Goal: Task Accomplishment & Management: Use online tool/utility

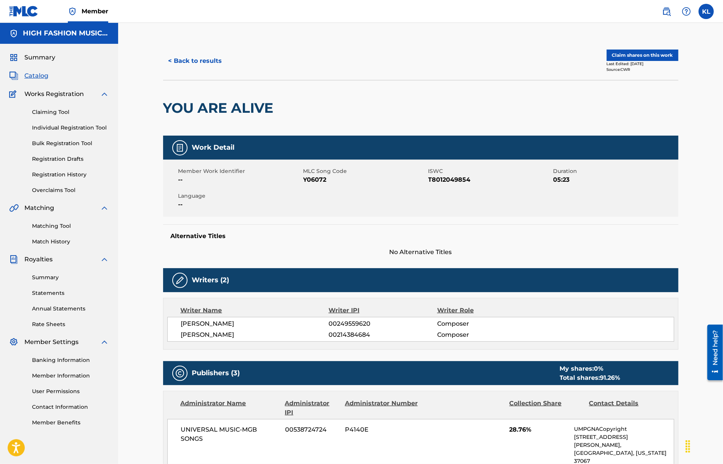
click at [55, 109] on link "Claiming Tool" at bounding box center [70, 112] width 77 height 8
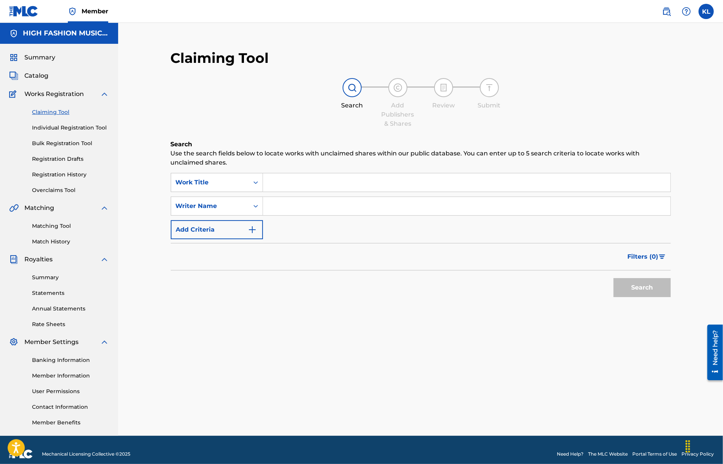
click at [312, 189] on input "Search Form" at bounding box center [466, 182] width 407 height 18
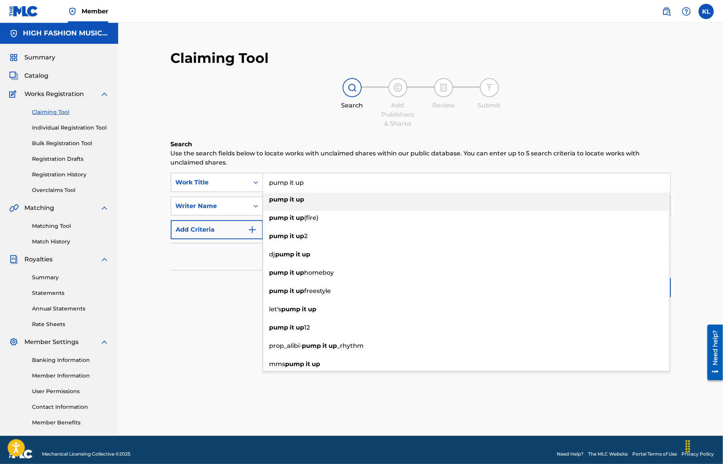
type input "pump it up"
click at [298, 200] on strong "up" at bounding box center [300, 199] width 8 height 7
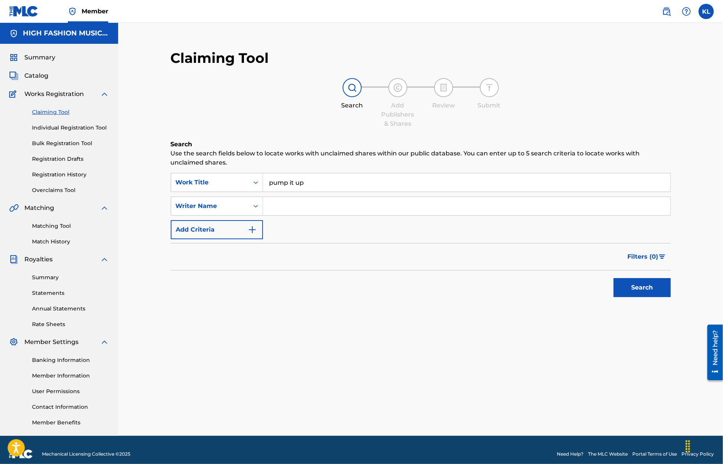
click at [632, 289] on button "Search" at bounding box center [641, 287] width 57 height 19
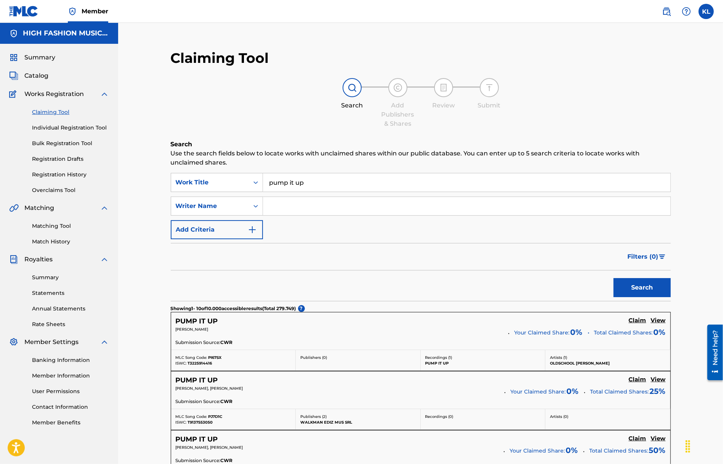
click at [292, 205] on input "Search Form" at bounding box center [466, 206] width 407 height 18
type input "luna"
click at [648, 284] on button "Search" at bounding box center [641, 287] width 57 height 19
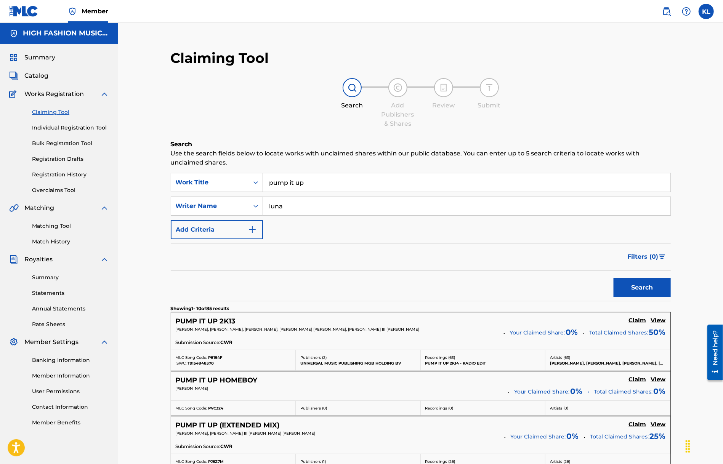
click at [31, 77] on span "Catalog" at bounding box center [36, 75] width 24 height 9
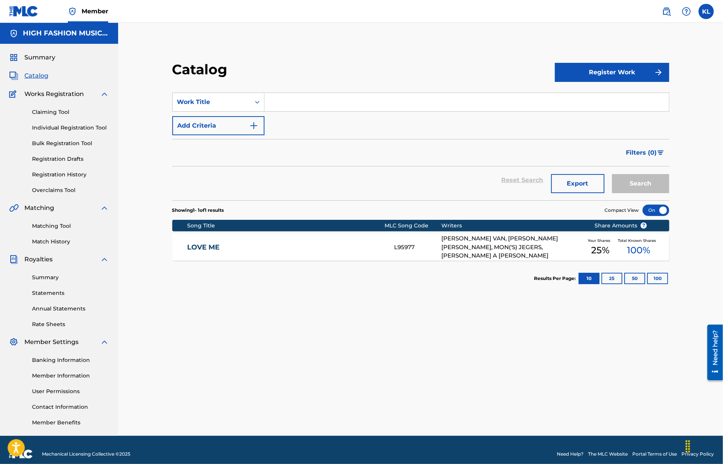
click at [306, 105] on input "Search Form" at bounding box center [466, 102] width 404 height 18
type input "pump it up"
click at [625, 184] on button "Search" at bounding box center [640, 183] width 57 height 19
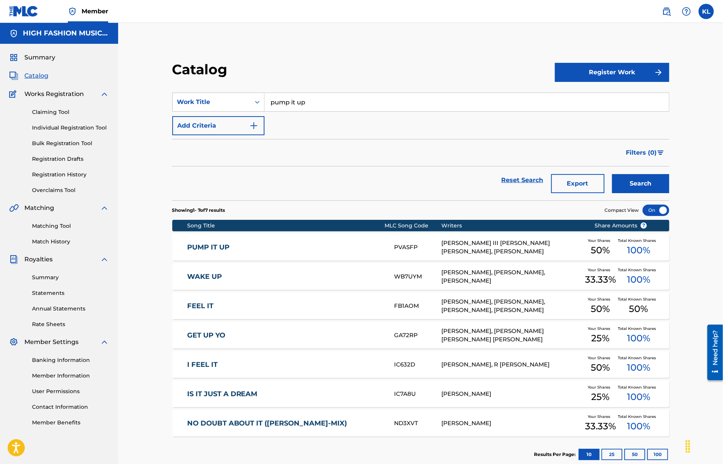
click at [206, 240] on div "PUMP IT UP PVASFP [PERSON_NAME] III [PERSON_NAME] [PERSON_NAME], [PERSON_NAME] …" at bounding box center [420, 247] width 497 height 27
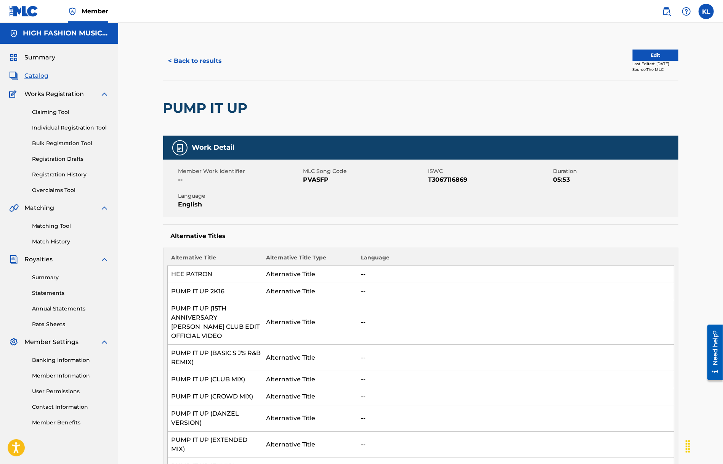
drag, startPoint x: 690, startPoint y: 106, endPoint x: 657, endPoint y: 134, distance: 43.5
drag, startPoint x: 255, startPoint y: 106, endPoint x: 165, endPoint y: 106, distance: 90.3
click at [165, 106] on div "PUMP IT UP" at bounding box center [420, 108] width 515 height 56
copy div "PUMP IT UP"
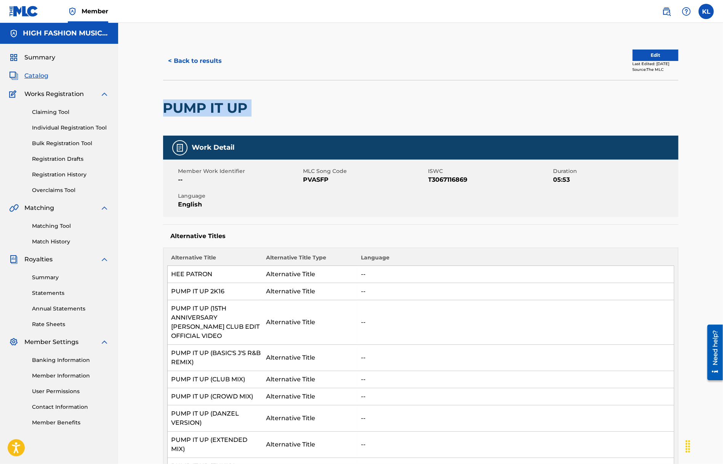
click at [59, 226] on link "Matching Tool" at bounding box center [70, 226] width 77 height 8
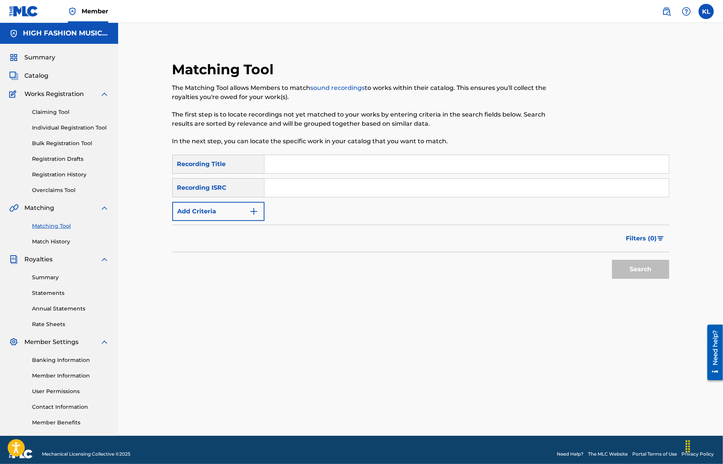
click at [321, 168] on input "Search Form" at bounding box center [466, 164] width 404 height 18
paste input "PUMP IT UP"
type input "PUMP IT UP"
click at [237, 215] on button "Add Criteria" at bounding box center [218, 211] width 92 height 19
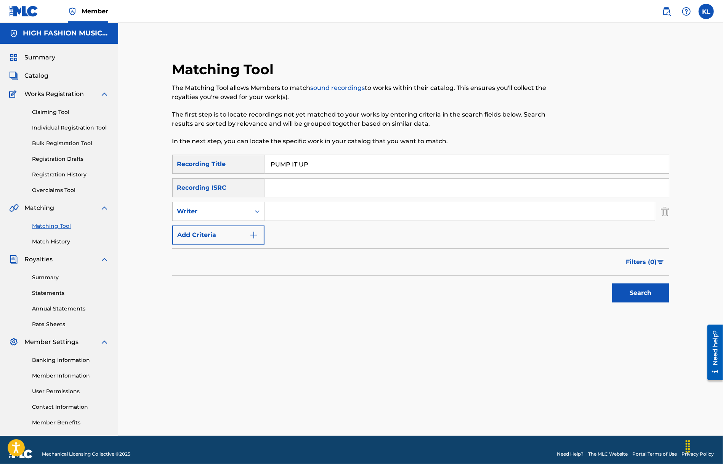
click at [290, 211] on input "Search Form" at bounding box center [459, 211] width 390 height 18
type input "luna"
click at [612, 283] on button "Search" at bounding box center [640, 292] width 57 height 19
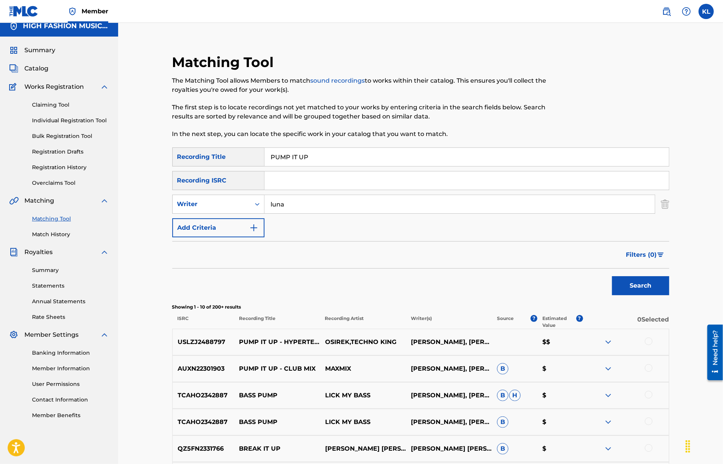
scroll to position [3, 0]
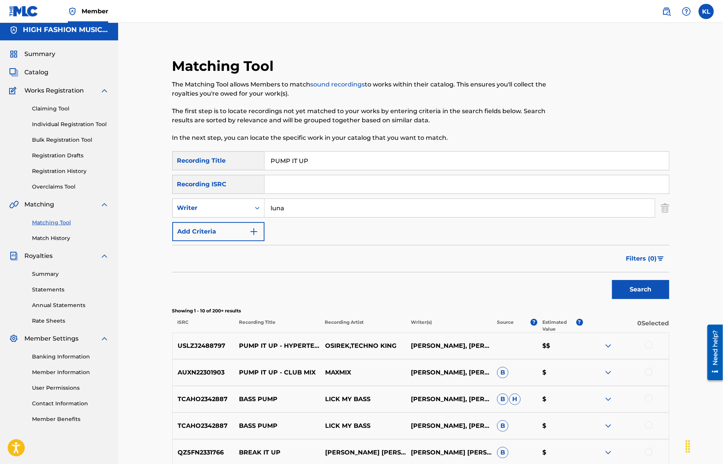
click at [641, 293] on button "Search" at bounding box center [640, 289] width 57 height 19
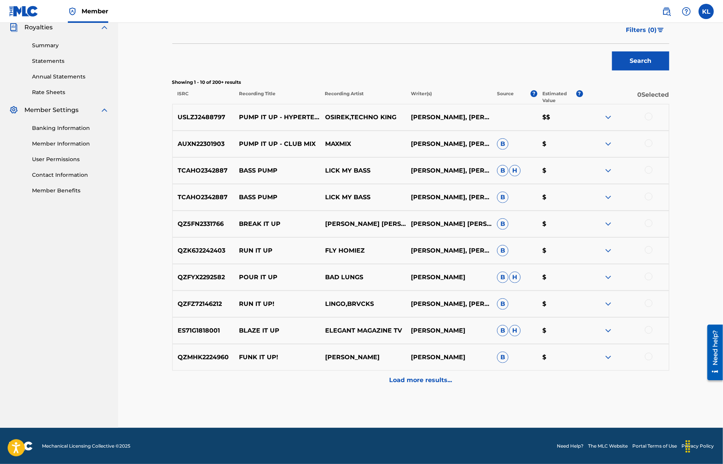
click at [428, 381] on p "Load more results..." at bounding box center [420, 380] width 63 height 9
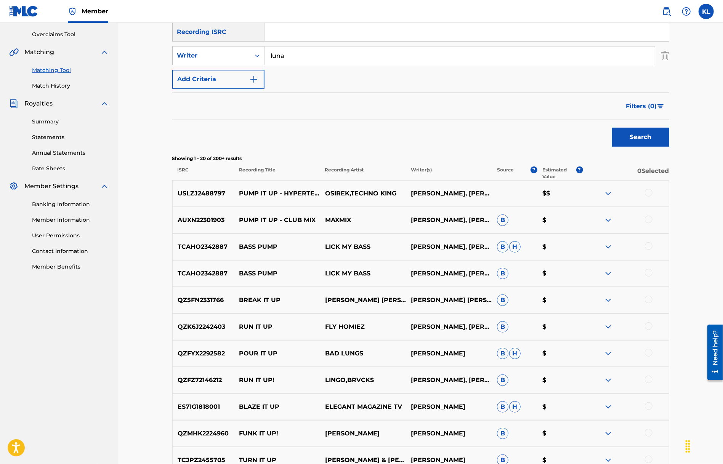
scroll to position [80, 0]
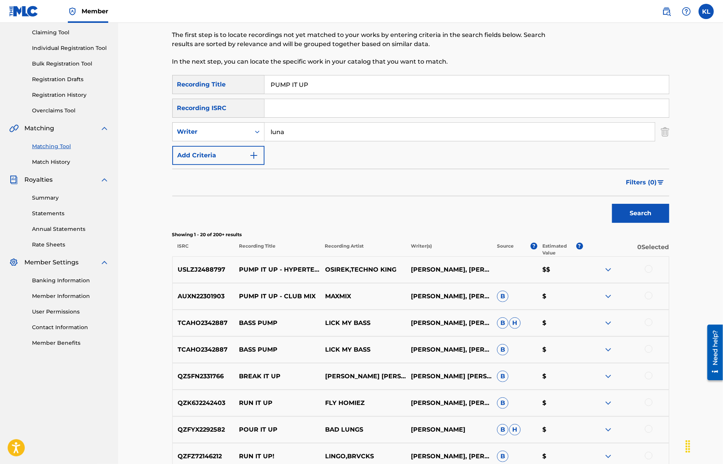
click at [608, 269] on img at bounding box center [607, 269] width 9 height 9
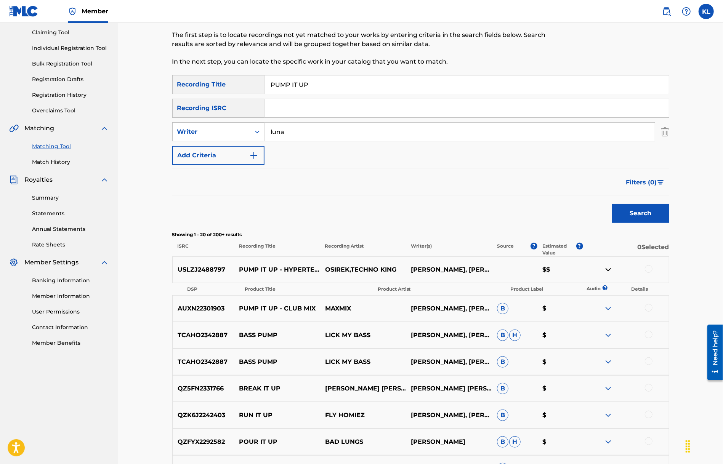
click at [608, 269] on img at bounding box center [607, 269] width 9 height 9
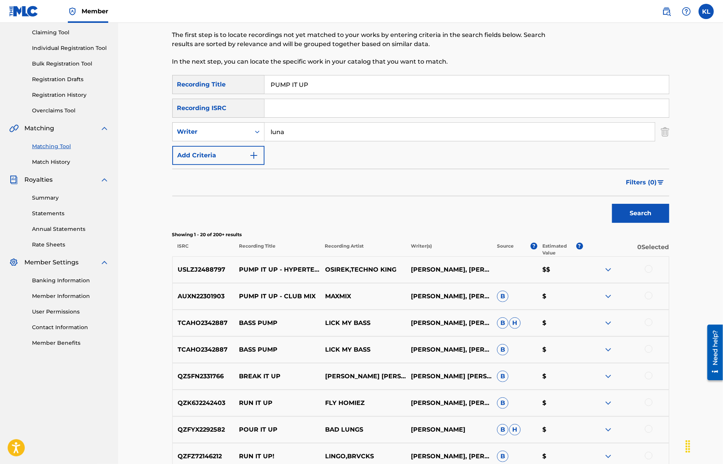
click at [650, 269] on div at bounding box center [649, 269] width 8 height 8
click at [647, 298] on div at bounding box center [649, 296] width 8 height 8
drag, startPoint x: 290, startPoint y: 132, endPoint x: 258, endPoint y: 130, distance: 32.8
click at [258, 130] on div "SearchWithCriteria9d09c200-29c4-4c00-9c84-5be230fca5e7 Writer [PERSON_NAME]" at bounding box center [420, 131] width 497 height 19
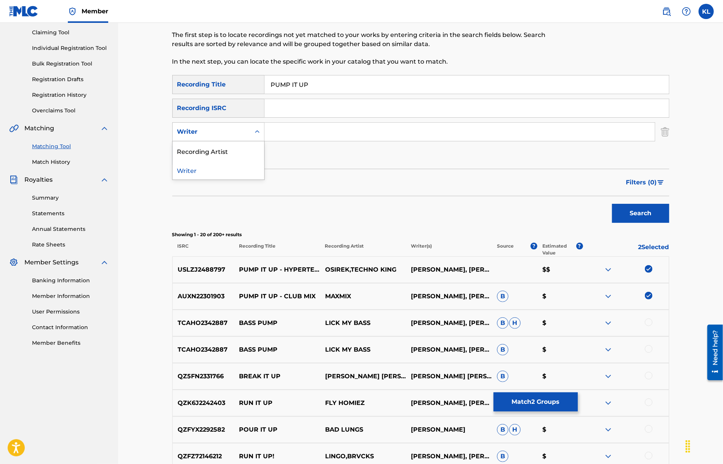
click at [254, 131] on icon "Search Form" at bounding box center [257, 132] width 8 height 8
click at [235, 149] on div "Recording Artist" at bounding box center [218, 150] width 91 height 19
drag, startPoint x: 314, startPoint y: 133, endPoint x: 325, endPoint y: 135, distance: 10.8
click at [314, 133] on input "Search Form" at bounding box center [459, 132] width 390 height 18
type input "mix masters"
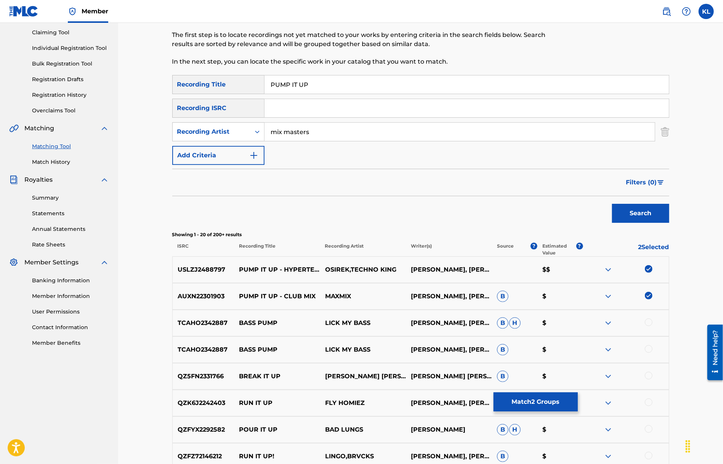
click at [612, 204] on button "Search" at bounding box center [640, 213] width 57 height 19
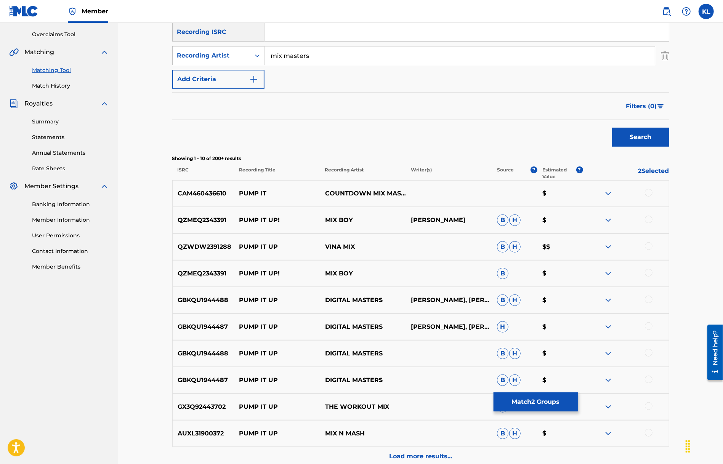
scroll to position [232, 0]
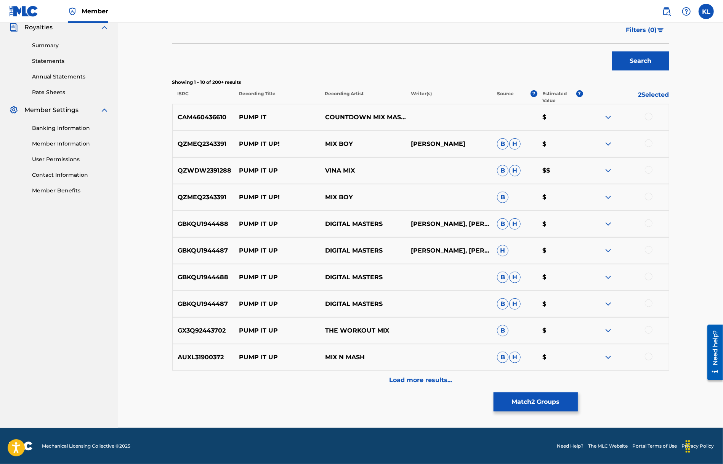
click at [414, 382] on p "Load more results..." at bounding box center [420, 380] width 63 height 9
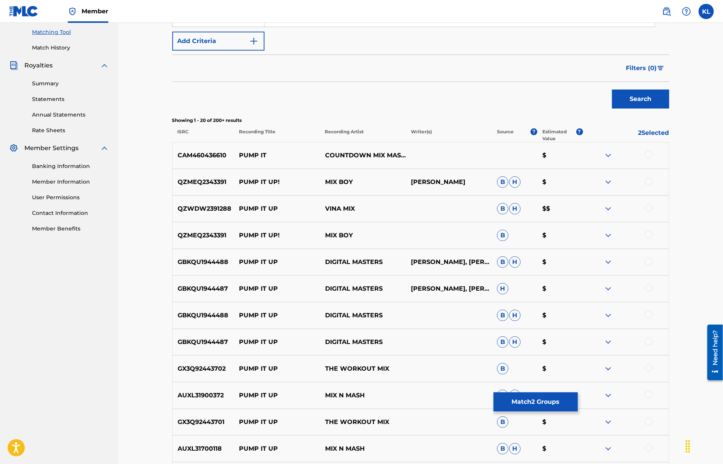
scroll to position [42, 0]
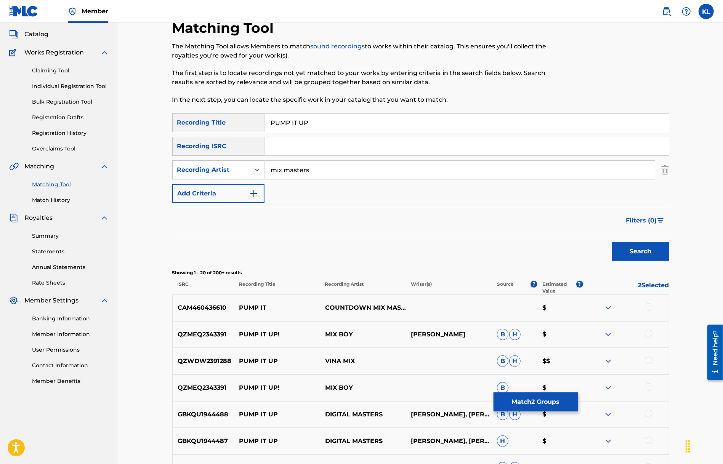
click at [50, 149] on link "Overclaims Tool" at bounding box center [70, 149] width 77 height 8
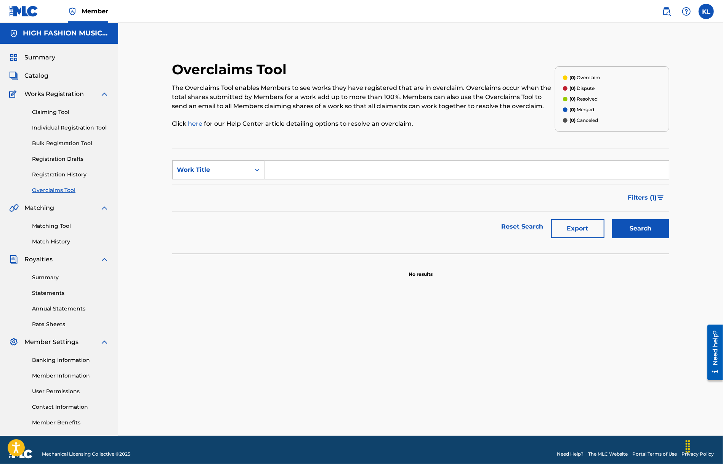
click at [282, 167] on input "Search Form" at bounding box center [466, 170] width 404 height 18
click at [256, 170] on icon "Search Form" at bounding box center [257, 170] width 5 height 3
click at [213, 192] on div "MLC Song Code" at bounding box center [218, 188] width 91 height 19
click at [297, 177] on input "Search Form" at bounding box center [466, 170] width 404 height 18
paste input "E10785"
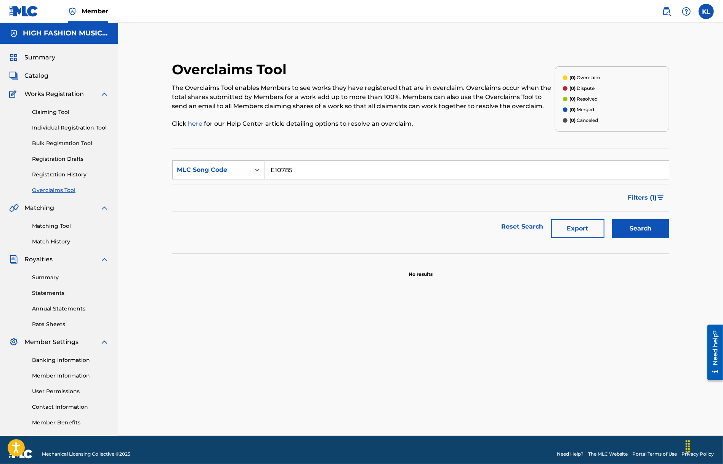
click at [619, 226] on button "Search" at bounding box center [640, 228] width 57 height 19
click at [650, 298] on div "Overclaims Tool The Overclaims Tool enables Members to see works they have regi…" at bounding box center [420, 258] width 515 height 394
drag, startPoint x: 345, startPoint y: 169, endPoint x: 149, endPoint y: 168, distance: 195.8
click at [152, 168] on div "Overclaims Tool The Overclaims Tool enables Members to see works they have regi…" at bounding box center [420, 229] width 605 height 413
paste input "T22570"
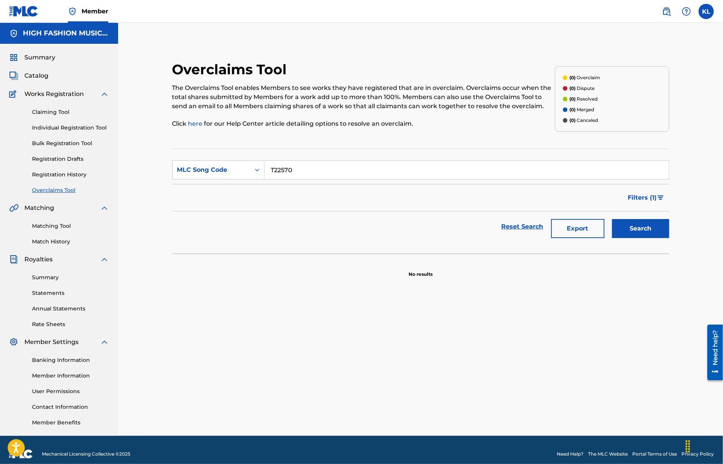
type input "T22570"
click at [612, 219] on button "Search" at bounding box center [640, 228] width 57 height 19
click at [66, 176] on link "Registration History" at bounding box center [70, 175] width 77 height 8
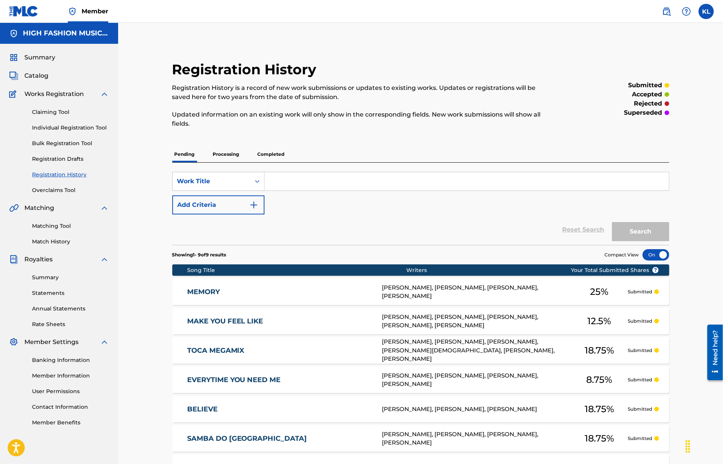
scroll to position [152, 0]
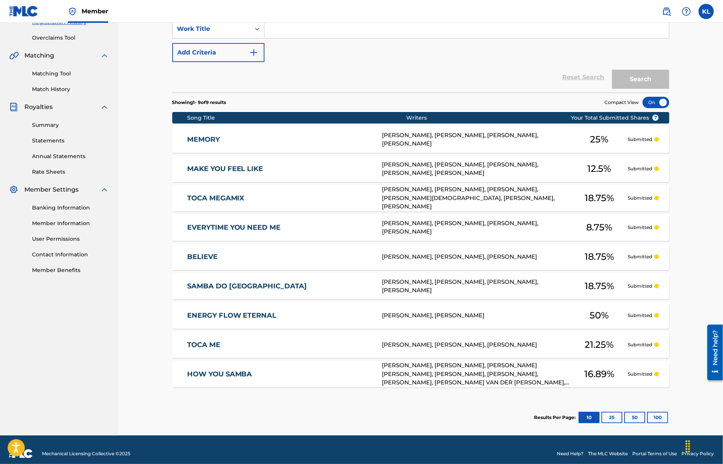
click at [651, 101] on div at bounding box center [655, 102] width 27 height 11
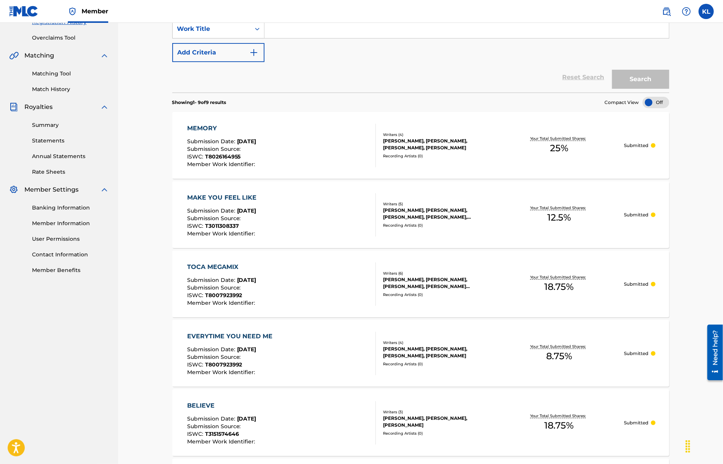
click at [651, 101] on div at bounding box center [655, 102] width 27 height 11
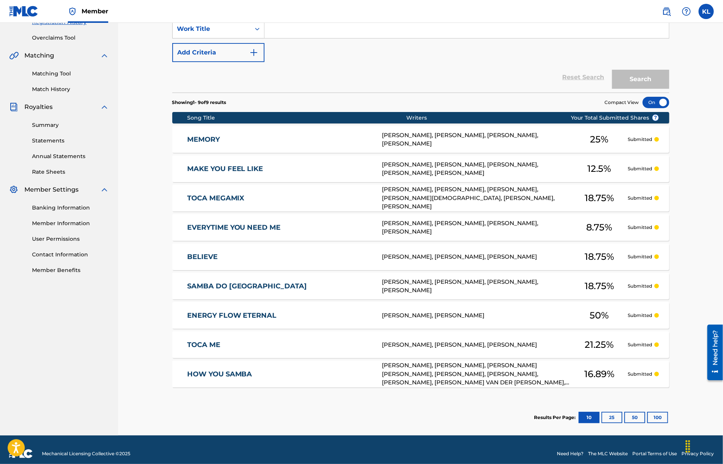
drag, startPoint x: 502, startPoint y: 71, endPoint x: 473, endPoint y: 89, distance: 34.4
click at [502, 71] on div "Reset Search Search" at bounding box center [420, 77] width 497 height 30
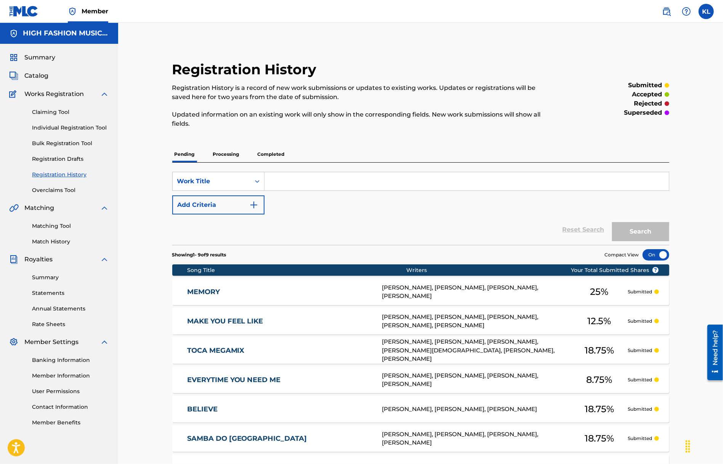
click at [37, 110] on link "Claiming Tool" at bounding box center [70, 112] width 77 height 8
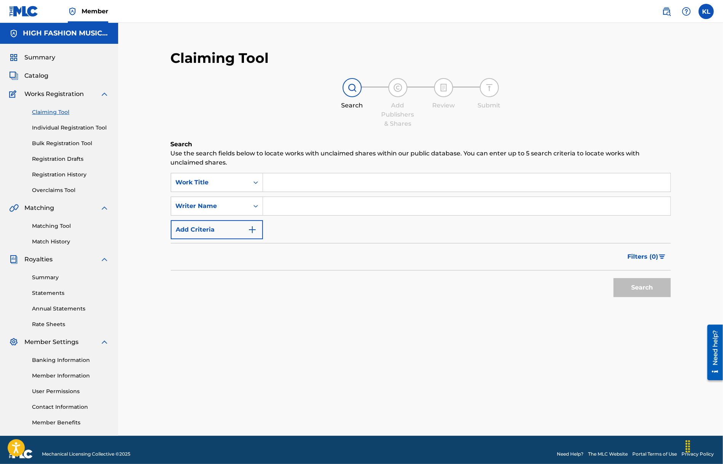
click at [306, 181] on input "Search Form" at bounding box center [466, 182] width 407 height 18
click at [629, 286] on button "Search" at bounding box center [641, 287] width 57 height 19
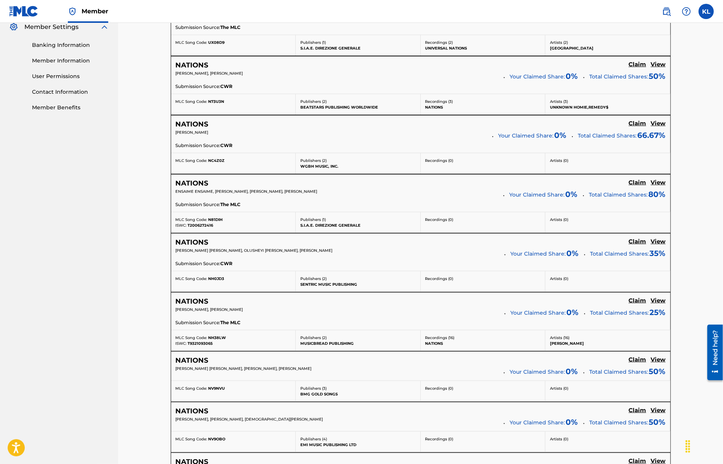
scroll to position [533, 0]
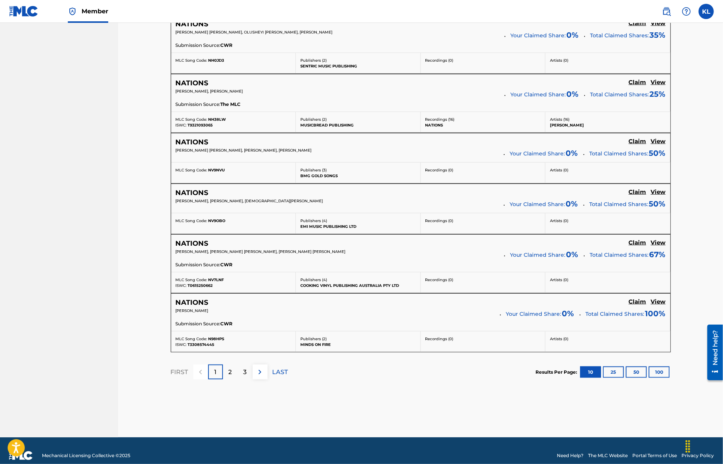
drag, startPoint x: 713, startPoint y: 155, endPoint x: 703, endPoint y: 157, distance: 9.7
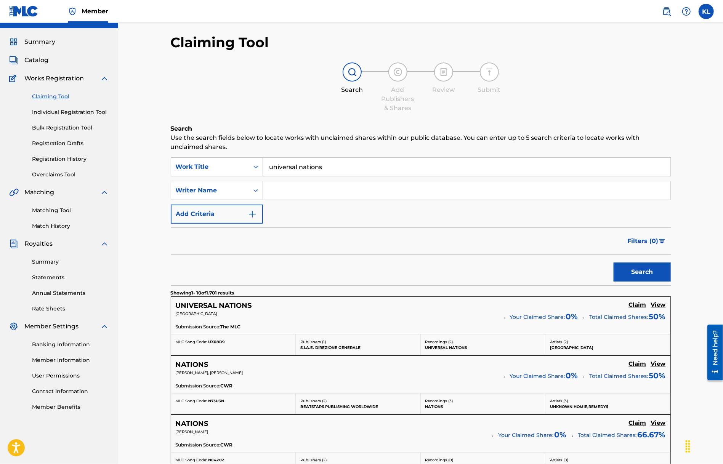
scroll to position [0, 0]
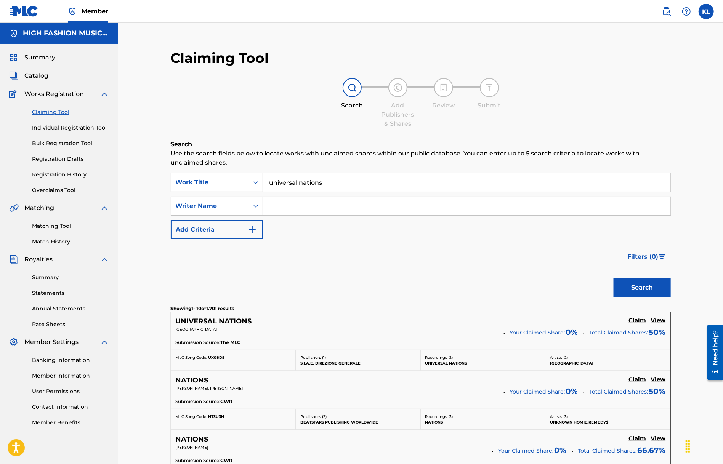
drag, startPoint x: 271, startPoint y: 183, endPoint x: 111, endPoint y: 197, distance: 160.6
paste input "In The Mix"
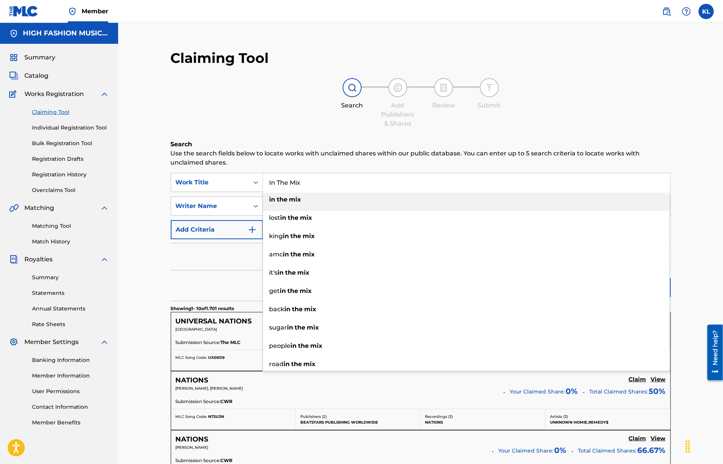
click at [320, 204] on div "in the mix" at bounding box center [466, 200] width 406 height 14
type input "in the mix"
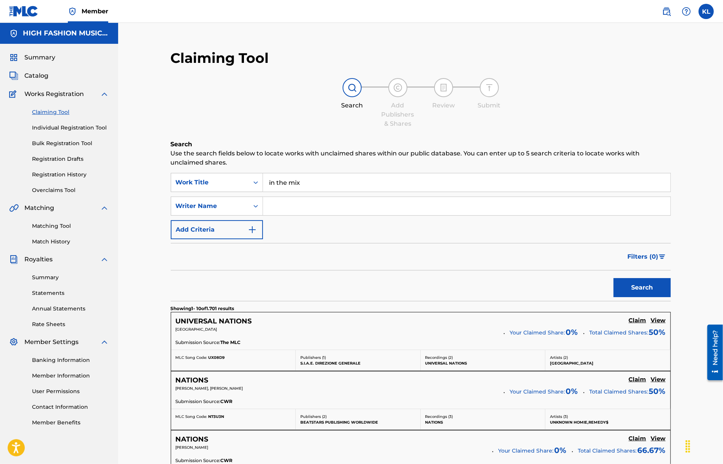
click at [318, 203] on input "Search Form" at bounding box center [466, 206] width 407 height 18
type input "luna"
click at [613, 278] on button "Search" at bounding box center [641, 287] width 57 height 19
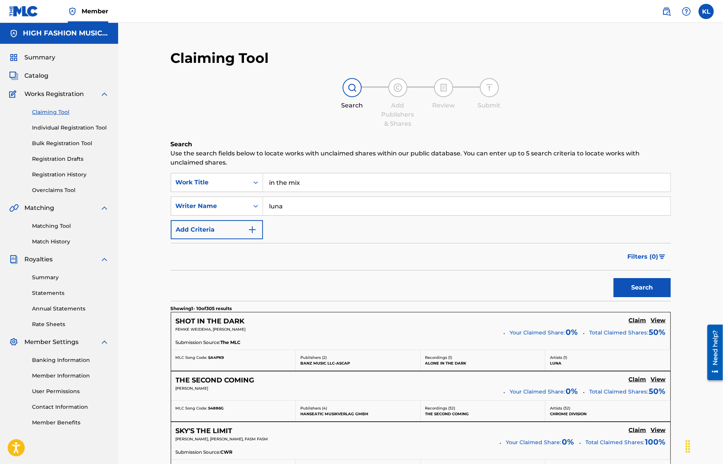
click at [55, 239] on link "Match History" at bounding box center [70, 242] width 77 height 8
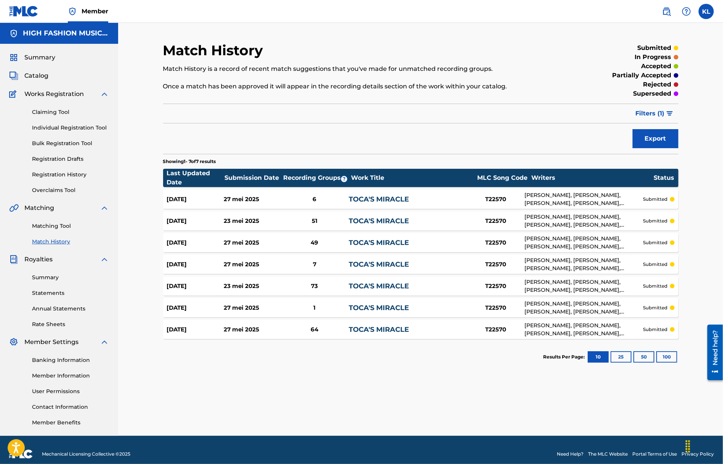
click at [546, 130] on div "Export" at bounding box center [420, 138] width 515 height 19
click at [41, 227] on link "Matching Tool" at bounding box center [70, 226] width 77 height 8
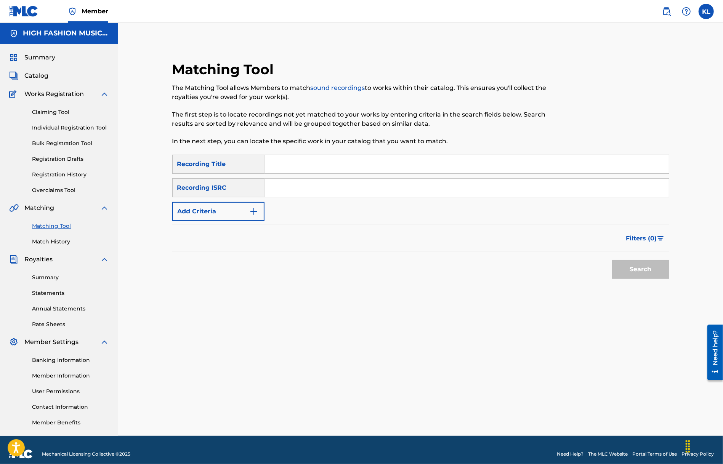
click at [298, 166] on input "Search Form" at bounding box center [466, 164] width 404 height 18
paste input "Samba De Janeiro"
type input "Samba De Janeiro"
click at [256, 211] on img "Search Form" at bounding box center [253, 211] width 9 height 9
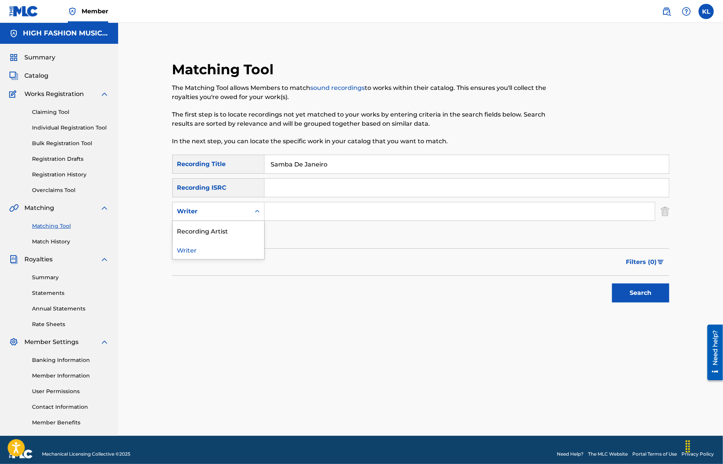
click at [225, 216] on div "Writer" at bounding box center [211, 211] width 69 height 9
click at [294, 212] on input "Search Form" at bounding box center [459, 211] width 390 height 18
type input "[PERSON_NAME]"
click at [612, 283] on button "Search" at bounding box center [640, 292] width 57 height 19
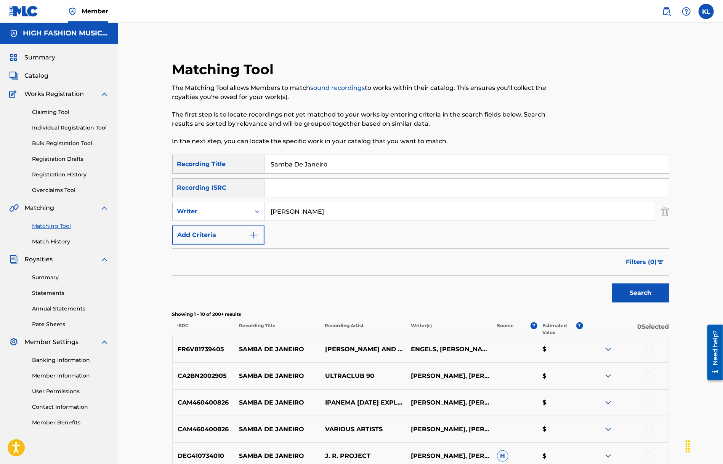
scroll to position [229, 0]
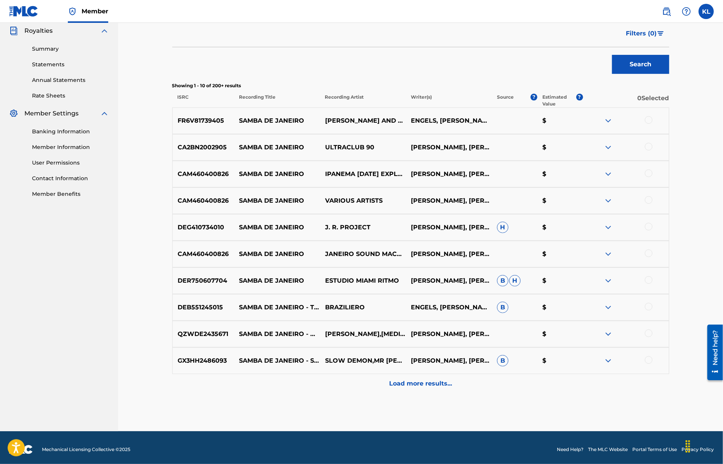
click at [412, 387] on p "Load more results..." at bounding box center [420, 383] width 63 height 9
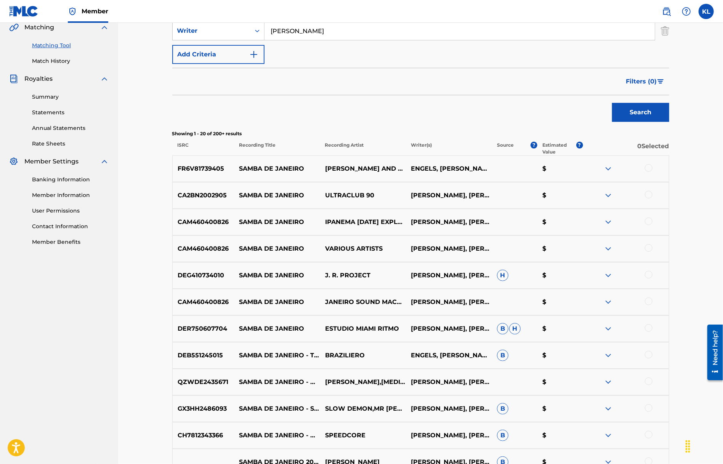
scroll to position [118, 0]
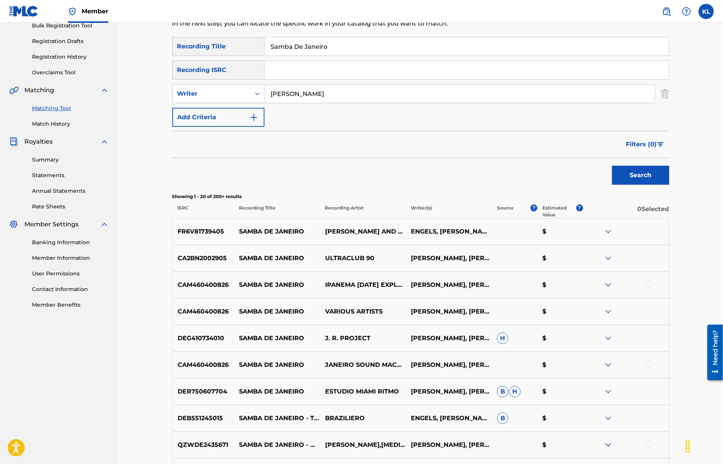
click at [648, 230] on div at bounding box center [649, 231] width 8 height 8
click at [648, 232] on img at bounding box center [649, 231] width 8 height 8
click at [663, 142] on img "Search Form" at bounding box center [660, 144] width 6 height 5
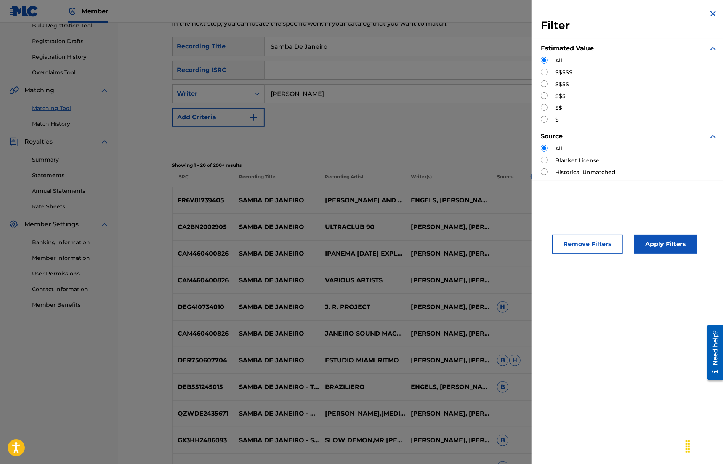
click at [560, 75] on label "$$$$$" at bounding box center [563, 73] width 17 height 8
click at [545, 70] on input "Search Form" at bounding box center [544, 72] width 7 height 7
radio input "true"
click at [661, 240] on button "Apply Filters" at bounding box center [665, 244] width 63 height 19
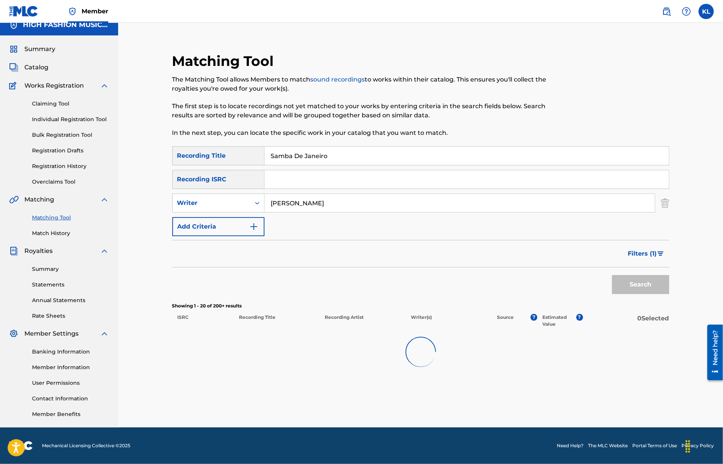
scroll to position [8, 0]
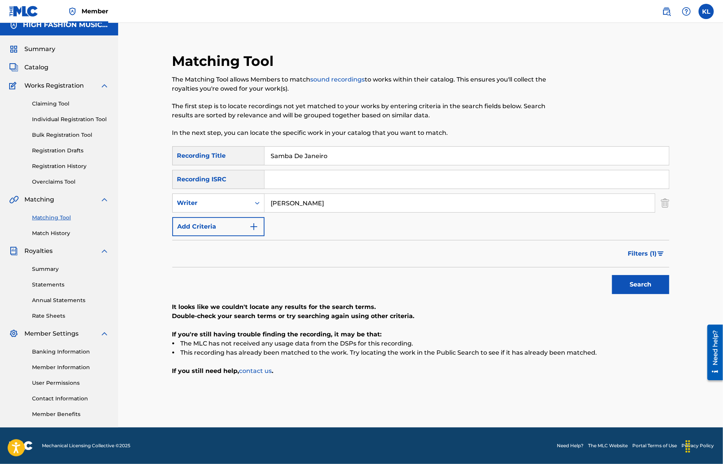
click at [640, 253] on span "Filters ( 1 )" at bounding box center [642, 253] width 29 height 9
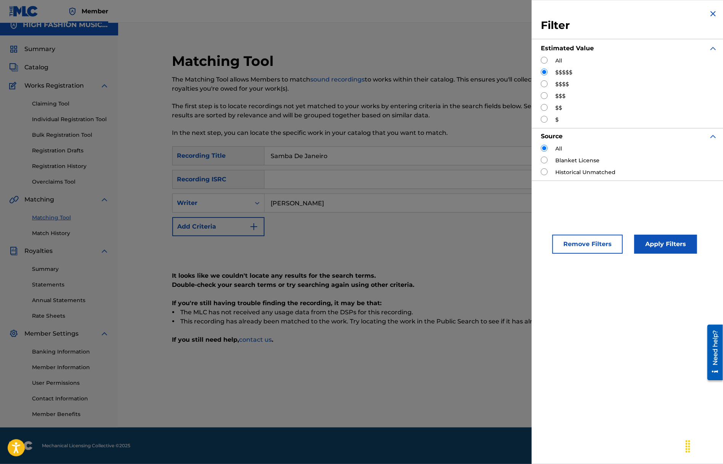
click at [546, 83] on input "Search Form" at bounding box center [544, 83] width 7 height 7
radio input "true"
click at [655, 248] on button "Apply Filters" at bounding box center [665, 244] width 63 height 19
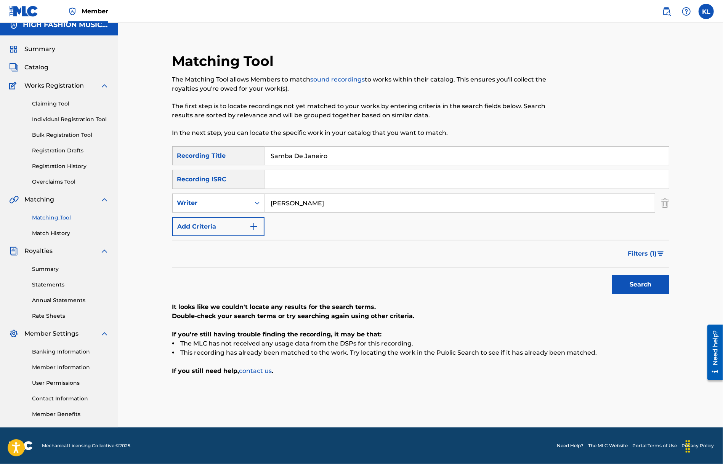
click at [643, 255] on span "Filters ( 1 )" at bounding box center [642, 253] width 29 height 9
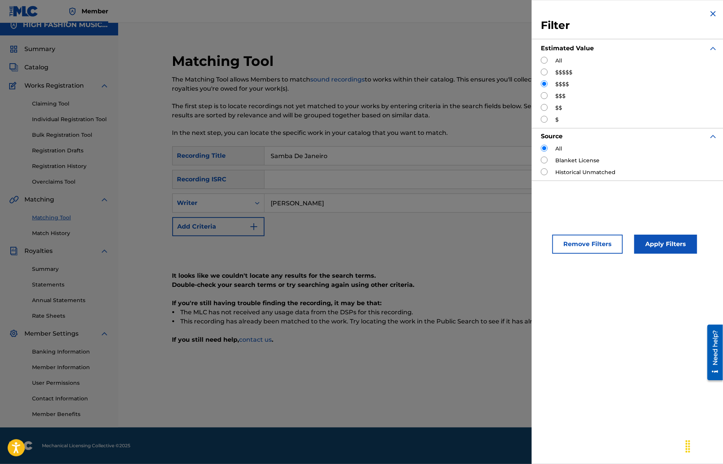
click at [544, 96] on input "Search Form" at bounding box center [544, 95] width 7 height 7
radio input "true"
click at [667, 249] on button "Apply Filters" at bounding box center [665, 244] width 63 height 19
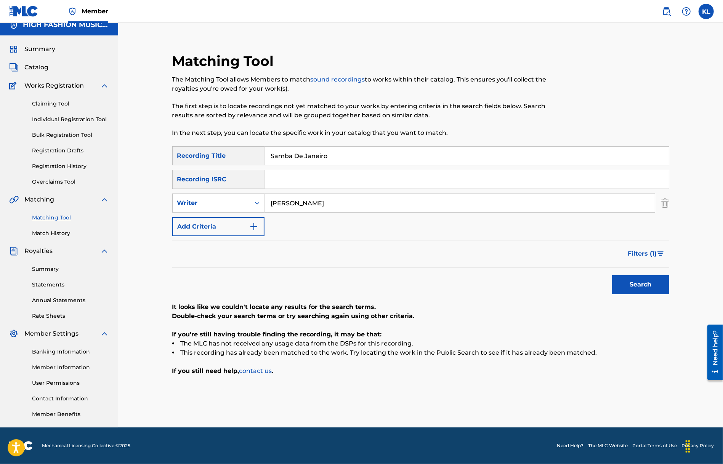
click at [647, 255] on span "Filters ( 1 )" at bounding box center [642, 253] width 29 height 9
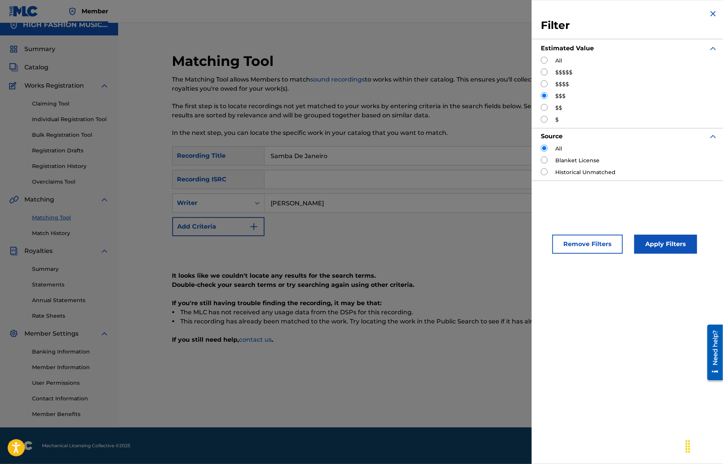
click at [545, 107] on input "Search Form" at bounding box center [544, 107] width 7 height 7
radio input "true"
click at [647, 240] on button "Apply Filters" at bounding box center [665, 244] width 63 height 19
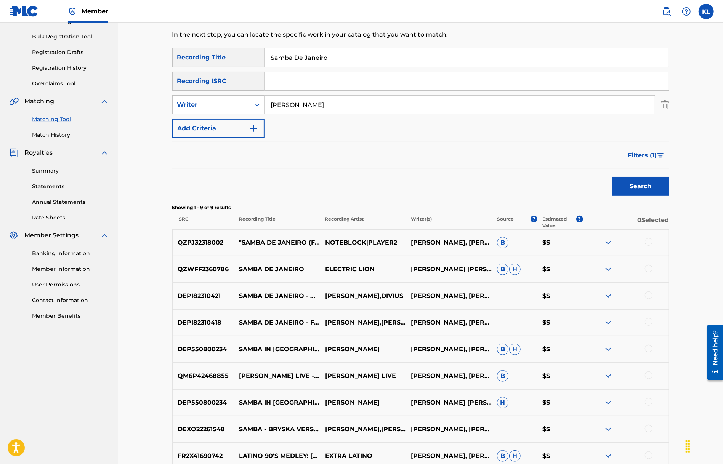
scroll to position [186, 0]
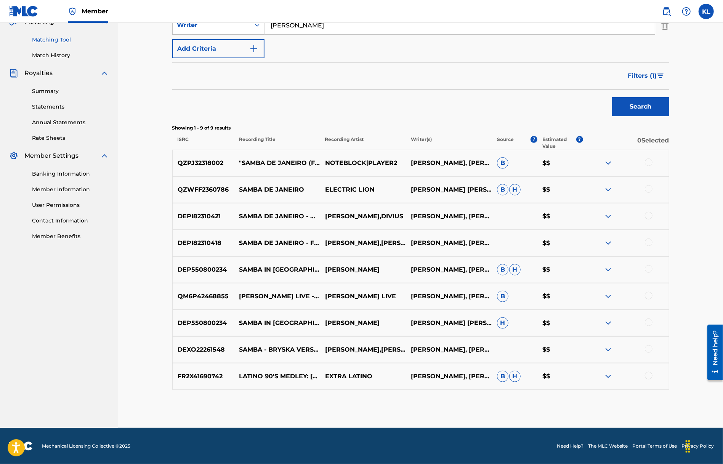
click at [647, 163] on div at bounding box center [649, 162] width 8 height 8
click at [647, 190] on div at bounding box center [649, 189] width 8 height 8
click at [647, 216] on div at bounding box center [649, 216] width 8 height 8
drag, startPoint x: 648, startPoint y: 237, endPoint x: 648, endPoint y: 241, distance: 4.2
click at [648, 237] on div "DEPI82310418 SAMBA DE JANEIRO - FREEJAK REMIX [PERSON_NAME],FREEJAK [PERSON_NAM…" at bounding box center [420, 243] width 497 height 27
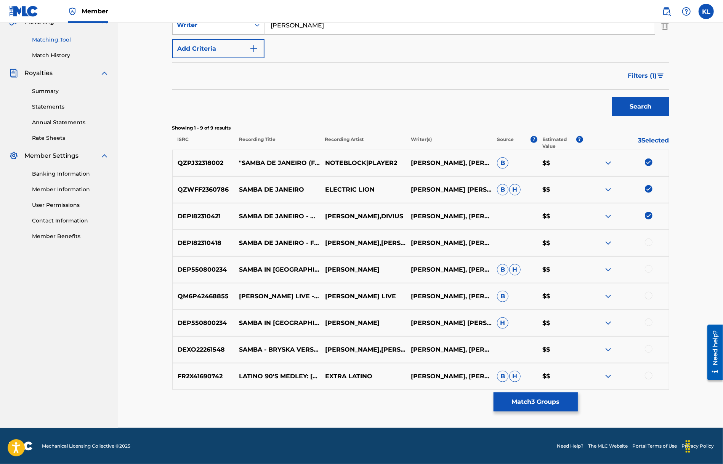
click at [648, 242] on div at bounding box center [649, 242] width 8 height 8
click at [648, 270] on div at bounding box center [649, 269] width 8 height 8
click at [649, 294] on div at bounding box center [649, 296] width 8 height 8
click at [648, 321] on div at bounding box center [649, 322] width 8 height 8
click at [647, 349] on div at bounding box center [649, 349] width 8 height 8
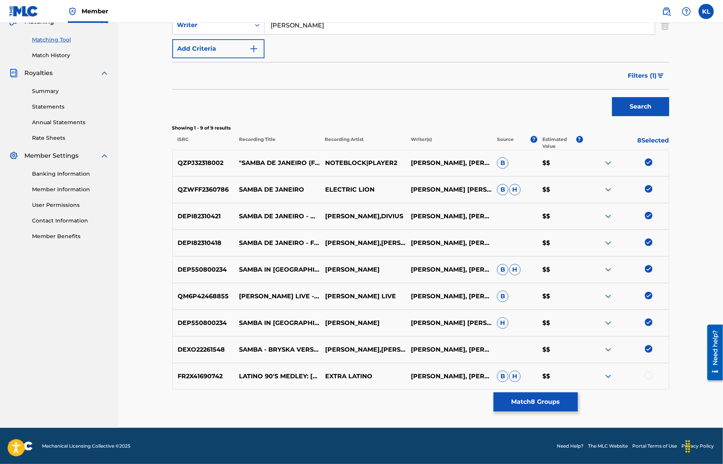
click at [649, 377] on div at bounding box center [649, 376] width 8 height 8
click at [543, 403] on button "Match 9 Groups" at bounding box center [535, 401] width 84 height 19
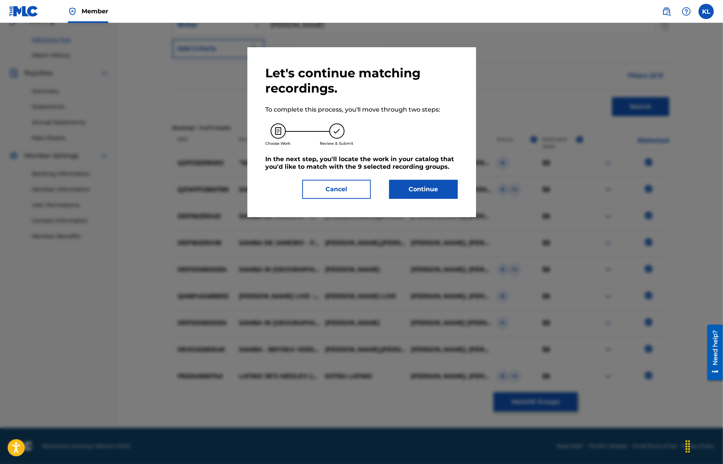
click at [408, 192] on button "Continue" at bounding box center [423, 189] width 69 height 19
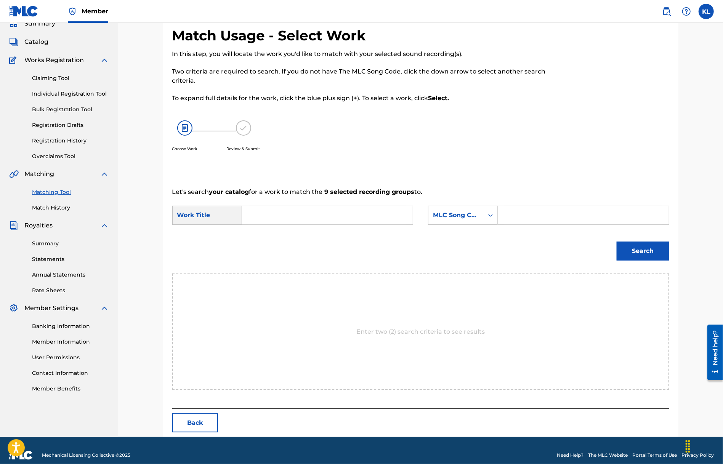
scroll to position [43, 0]
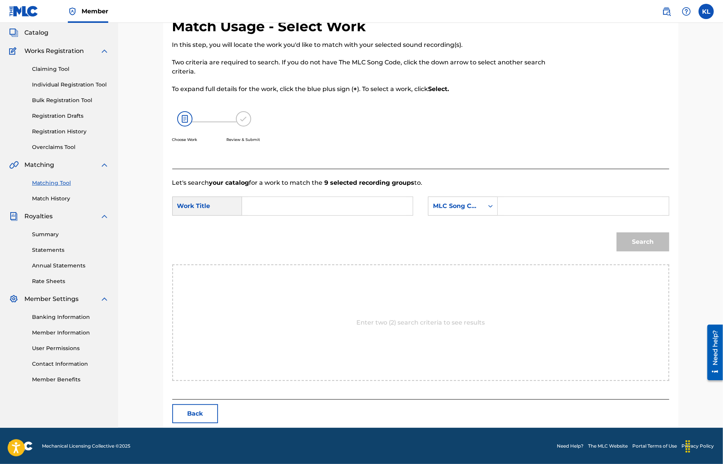
click at [274, 202] on input "Search Form" at bounding box center [327, 206] width 158 height 18
paste input "Samba De Janeiro"
click at [350, 218] on div "samba de janeiro" at bounding box center [326, 223] width 157 height 14
type input "samba de janeiro"
click at [540, 214] on input "Search Form" at bounding box center [583, 206] width 158 height 18
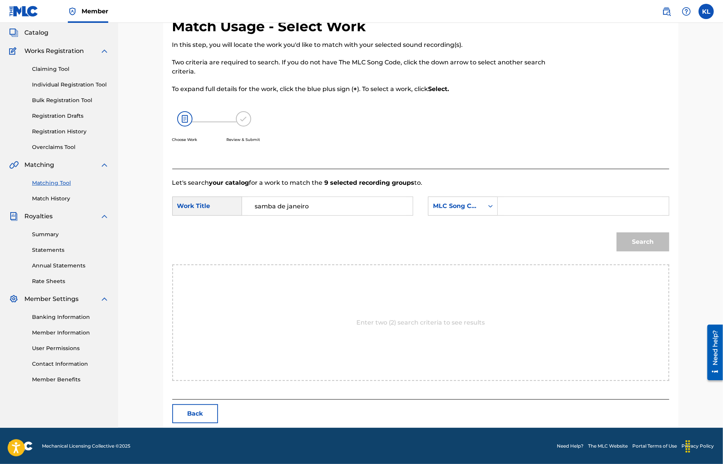
paste input "S25286"
type input "S25286"
click at [634, 240] on button "Search" at bounding box center [642, 241] width 53 height 19
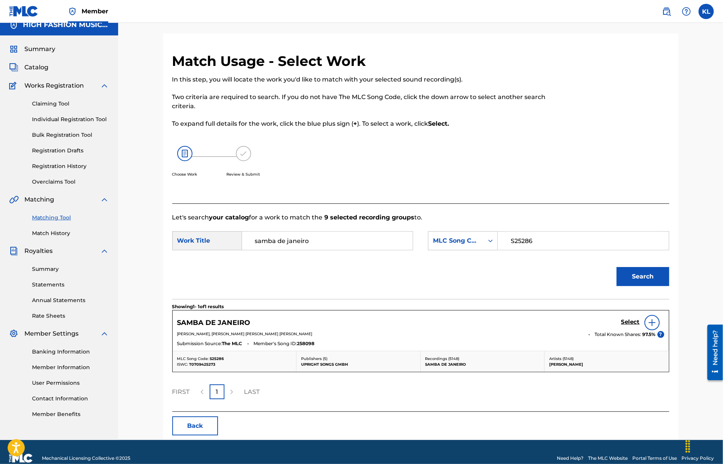
scroll to position [20, 0]
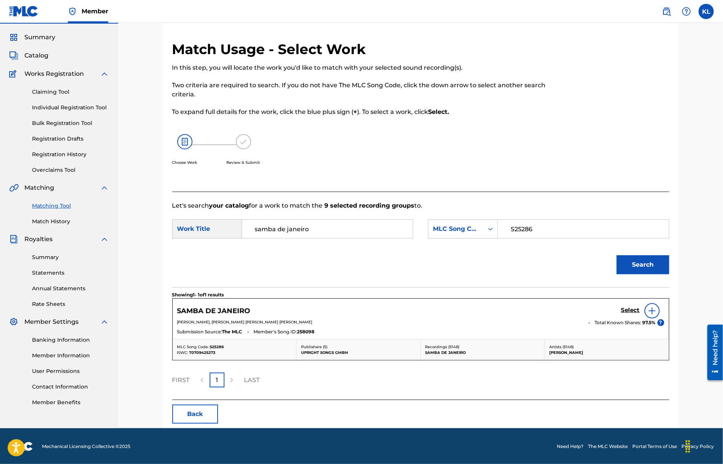
click at [630, 308] on h5 "Select" at bounding box center [630, 310] width 19 height 7
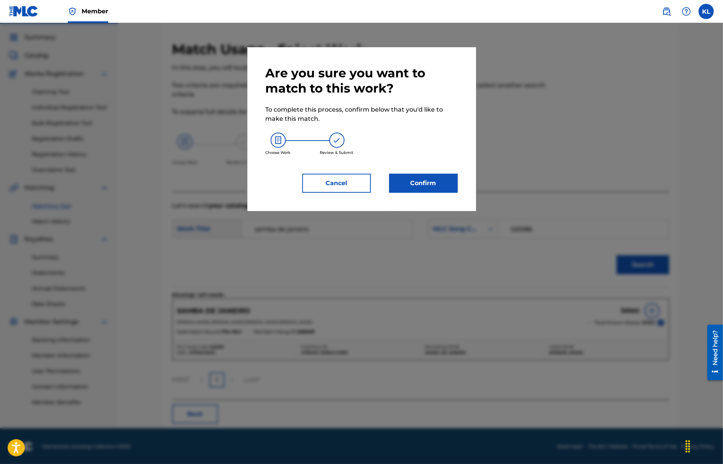
click at [424, 183] on button "Confirm" at bounding box center [423, 183] width 69 height 19
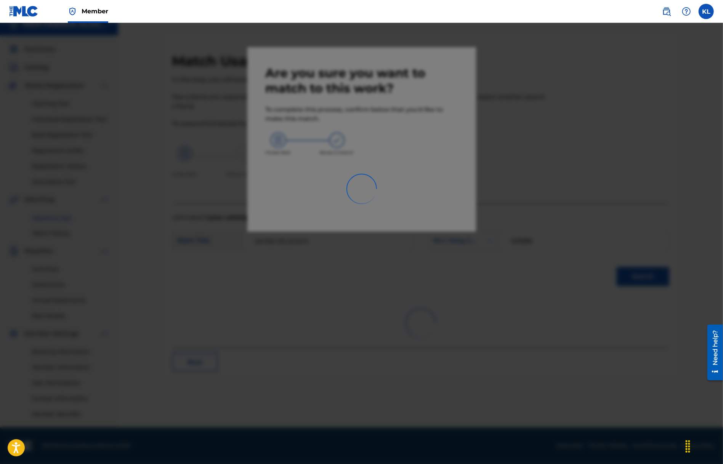
scroll to position [8, 0]
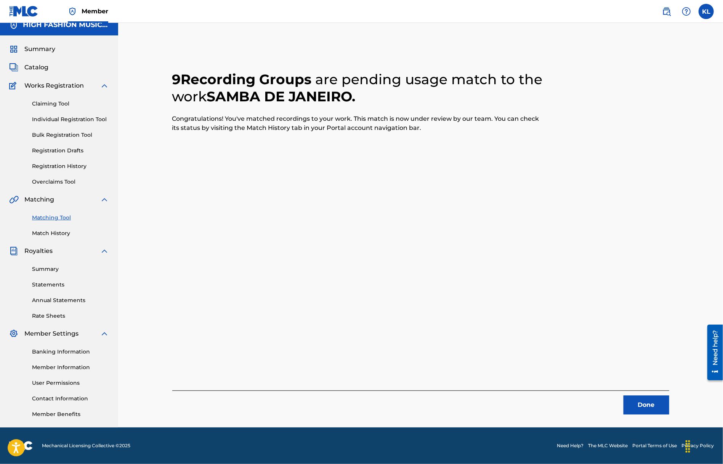
click at [641, 406] on button "Done" at bounding box center [646, 404] width 46 height 19
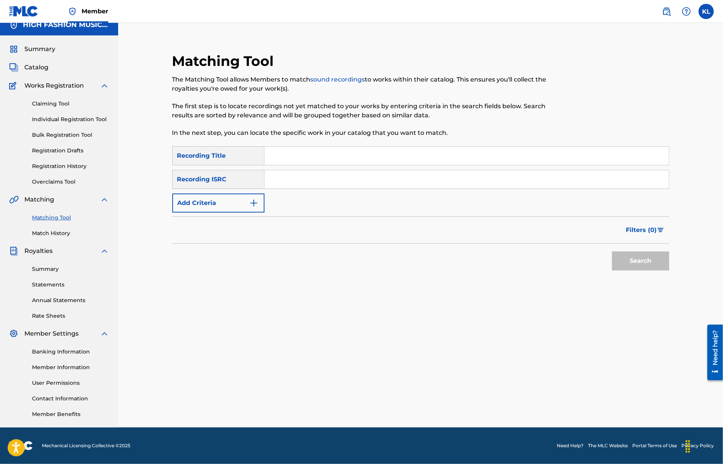
click at [311, 157] on input "Search Form" at bounding box center [466, 156] width 404 height 18
type input "Samba De Janeiro"
click at [258, 200] on img "Search Form" at bounding box center [253, 202] width 9 height 9
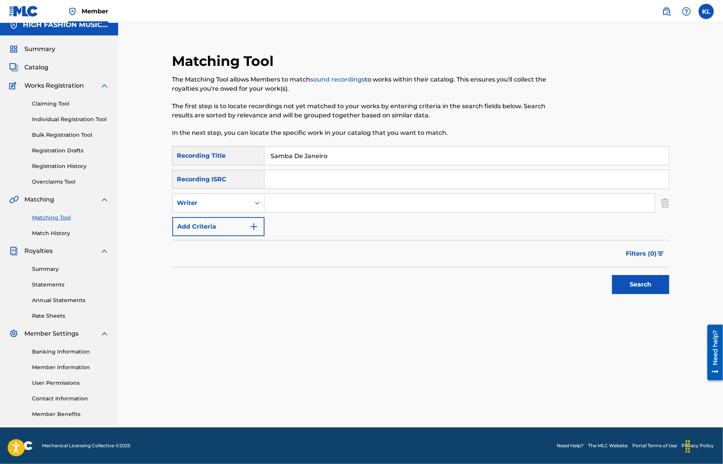
click at [287, 205] on input "Search Form" at bounding box center [459, 203] width 390 height 18
type input "[PERSON_NAME]"
click at [612, 275] on button "Search" at bounding box center [640, 284] width 57 height 19
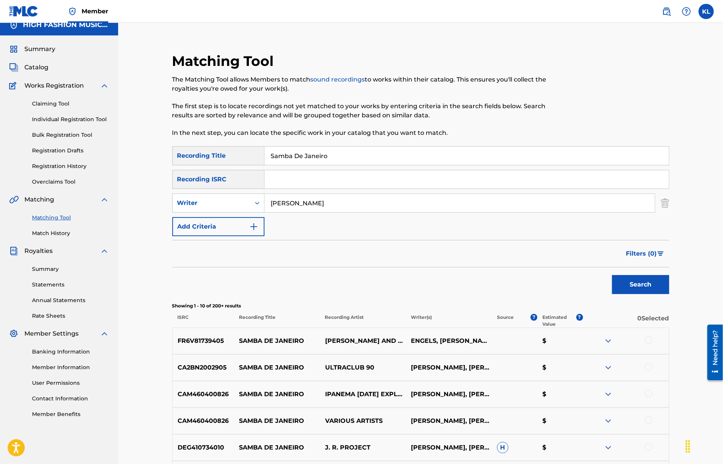
scroll to position [161, 0]
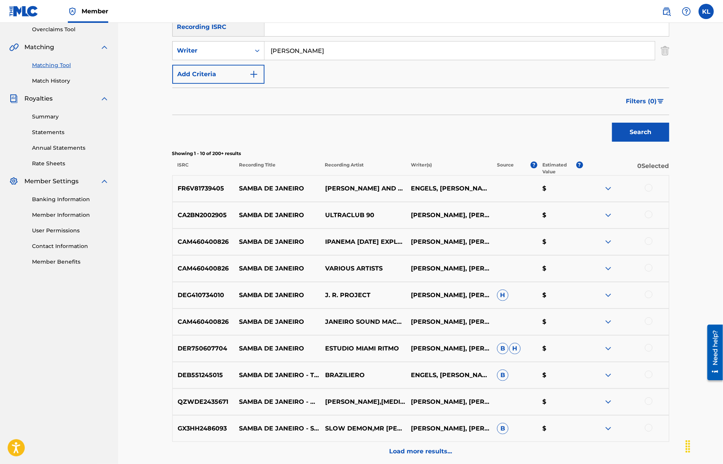
click at [649, 188] on div at bounding box center [649, 188] width 8 height 8
click at [646, 209] on div "CA2BN2002905 SAMBA DE JANEIRO ULTRACLUB 90 [PERSON_NAME], [PERSON_NAME], [PERSO…" at bounding box center [420, 215] width 497 height 27
click at [648, 213] on div at bounding box center [649, 215] width 8 height 8
click at [648, 236] on div "CAM460400826 SAMBA DE JANEIRO IPANEMA [DATE] EXPLOSION [PERSON_NAME], [PERSON_N…" at bounding box center [420, 242] width 497 height 27
click at [651, 242] on div at bounding box center [649, 241] width 8 height 8
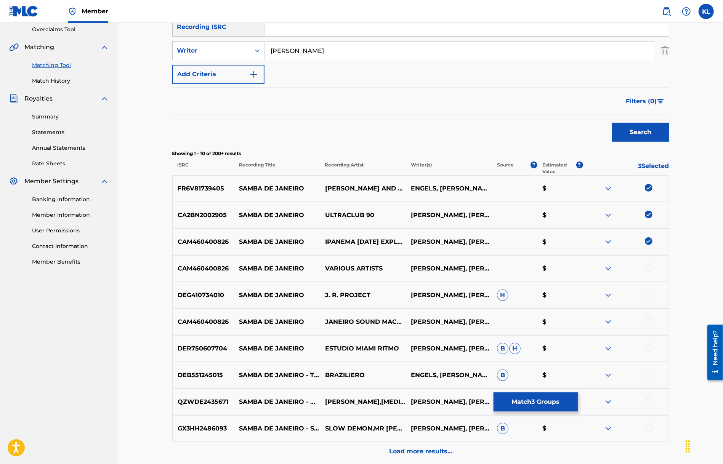
click at [647, 268] on div at bounding box center [649, 268] width 8 height 8
click at [647, 296] on div at bounding box center [649, 295] width 8 height 8
click at [647, 320] on div at bounding box center [649, 321] width 8 height 8
click at [648, 345] on div at bounding box center [649, 348] width 8 height 8
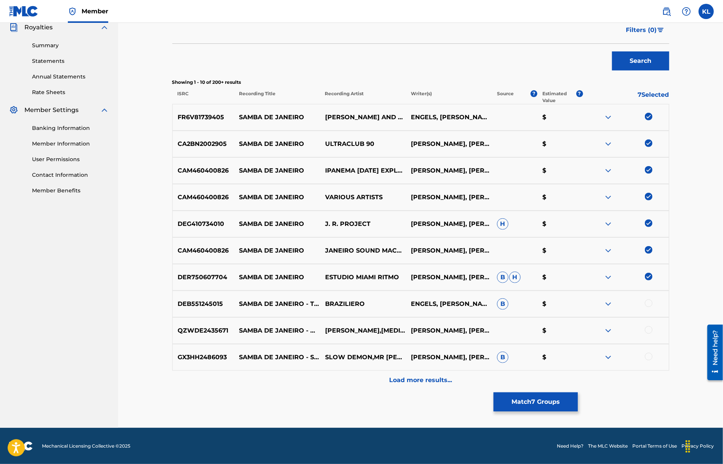
click at [649, 301] on div at bounding box center [649, 303] width 8 height 8
click at [648, 329] on div at bounding box center [649, 330] width 8 height 8
click at [649, 350] on div "GX3HH2486093 SAMBA DE JANEIRO - SLOWED SLOW DEMON,MR [PERSON_NAME],HYPER SLOW […" at bounding box center [420, 357] width 497 height 27
click at [649, 357] on div at bounding box center [649, 357] width 8 height 8
click at [415, 384] on p "Load more results..." at bounding box center [420, 380] width 63 height 9
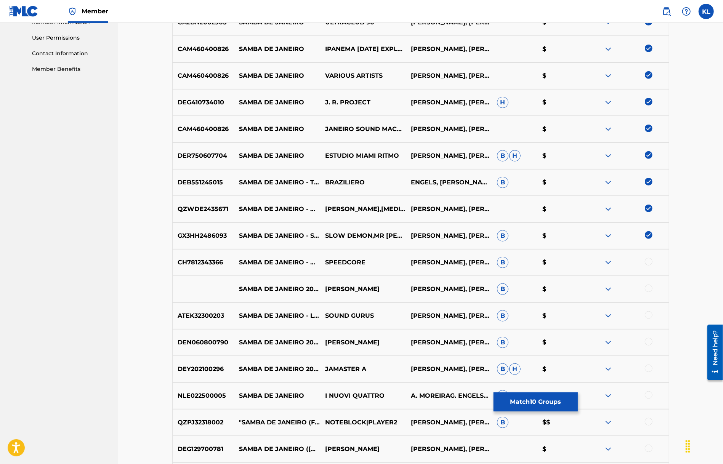
scroll to position [461, 0]
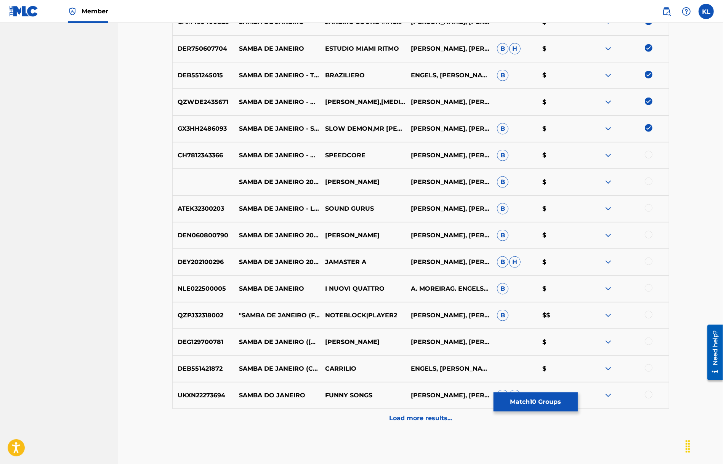
click at [647, 156] on div at bounding box center [649, 155] width 8 height 8
click at [648, 182] on div at bounding box center [649, 182] width 8 height 8
click at [646, 211] on div at bounding box center [625, 208] width 86 height 9
click at [648, 234] on div at bounding box center [649, 235] width 8 height 8
click at [649, 206] on div at bounding box center [649, 208] width 8 height 8
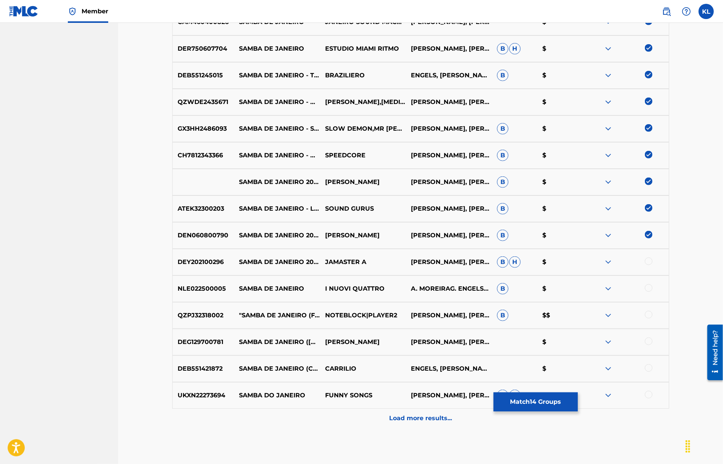
click at [648, 265] on div at bounding box center [625, 262] width 86 height 9
click at [648, 285] on div at bounding box center [649, 288] width 8 height 8
click at [648, 259] on div at bounding box center [649, 262] width 8 height 8
click at [649, 338] on div at bounding box center [649, 342] width 8 height 8
click at [650, 371] on div at bounding box center [625, 368] width 86 height 9
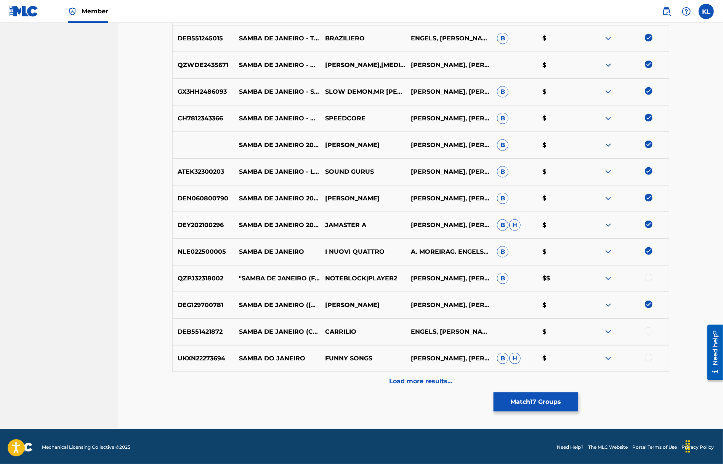
scroll to position [499, 0]
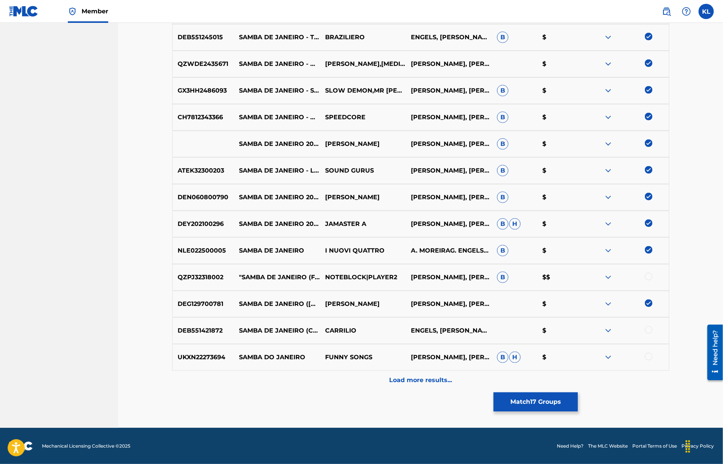
click at [650, 355] on div at bounding box center [649, 357] width 8 height 8
click at [649, 332] on div at bounding box center [649, 330] width 8 height 8
click at [430, 387] on div "Load more results..." at bounding box center [420, 380] width 497 height 19
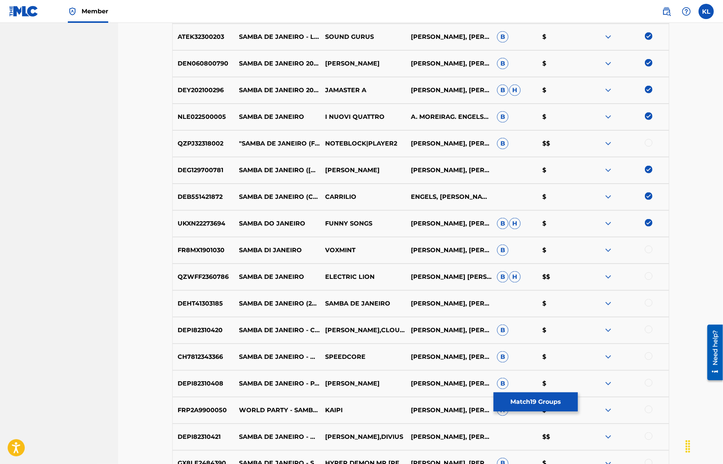
scroll to position [651, 0]
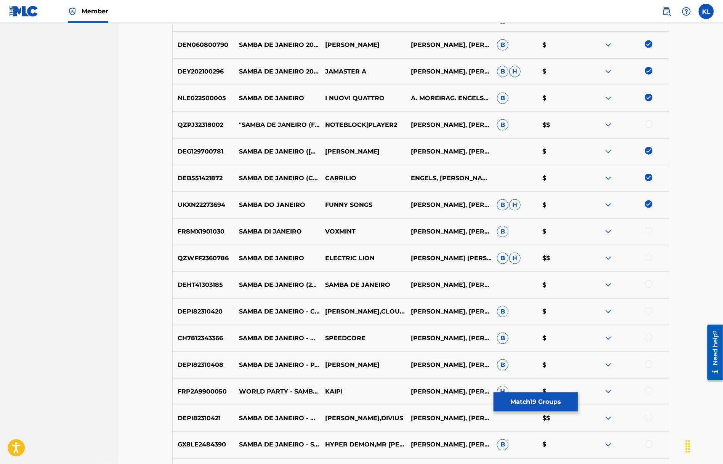
click at [648, 231] on div at bounding box center [649, 231] width 8 height 8
click at [648, 280] on div at bounding box center [649, 284] width 8 height 8
click at [647, 310] on div at bounding box center [649, 311] width 8 height 8
click at [649, 338] on div at bounding box center [649, 338] width 8 height 8
click at [648, 364] on div at bounding box center [649, 364] width 8 height 8
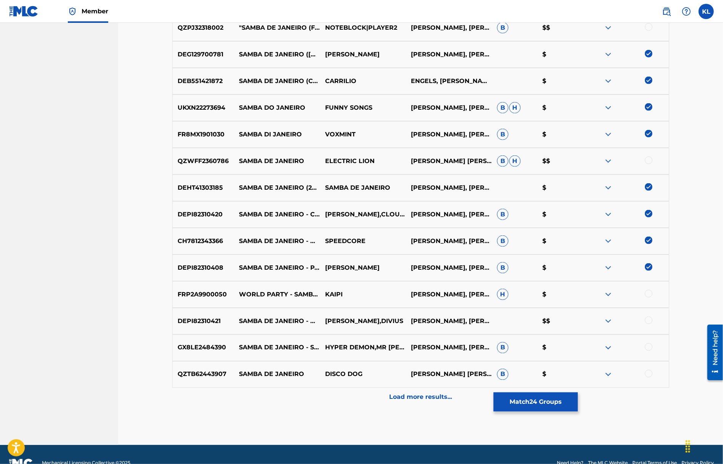
scroll to position [765, 0]
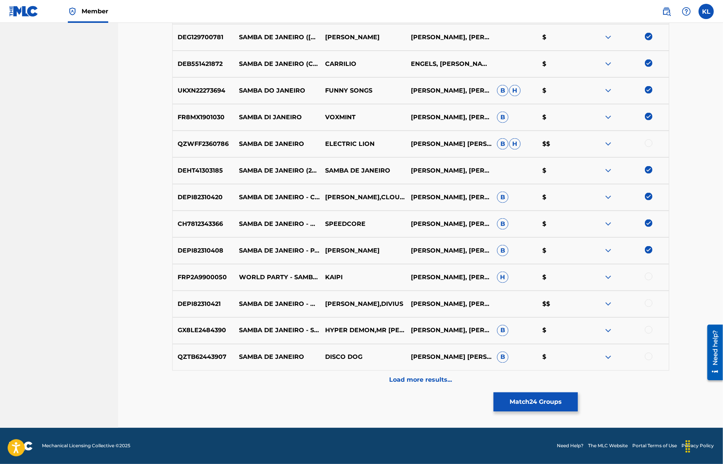
click at [648, 279] on div at bounding box center [649, 277] width 8 height 8
click at [648, 332] on div at bounding box center [649, 330] width 8 height 8
click at [649, 355] on div at bounding box center [649, 357] width 8 height 8
click at [646, 307] on div at bounding box center [625, 303] width 86 height 9
click at [648, 302] on div at bounding box center [649, 303] width 8 height 8
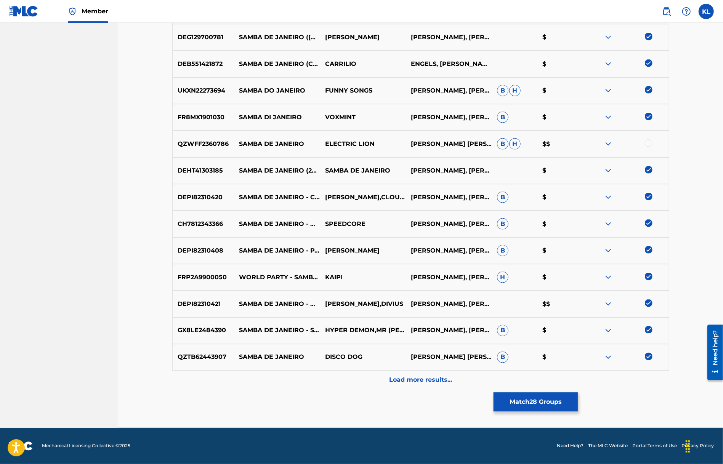
click at [649, 146] on div at bounding box center [649, 143] width 8 height 8
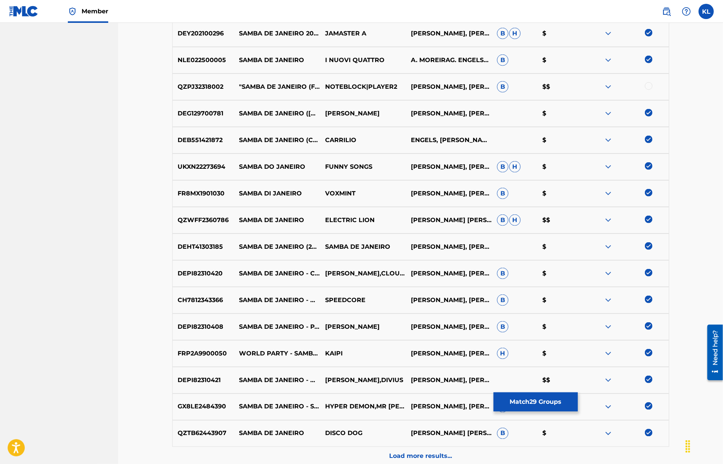
scroll to position [613, 0]
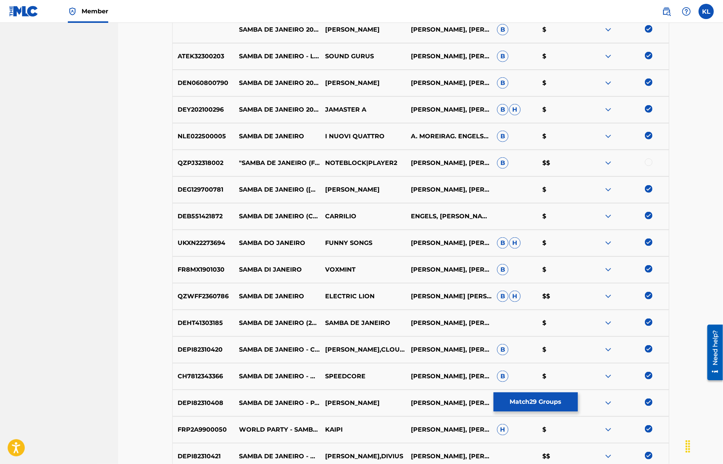
click at [647, 165] on div at bounding box center [649, 162] width 8 height 8
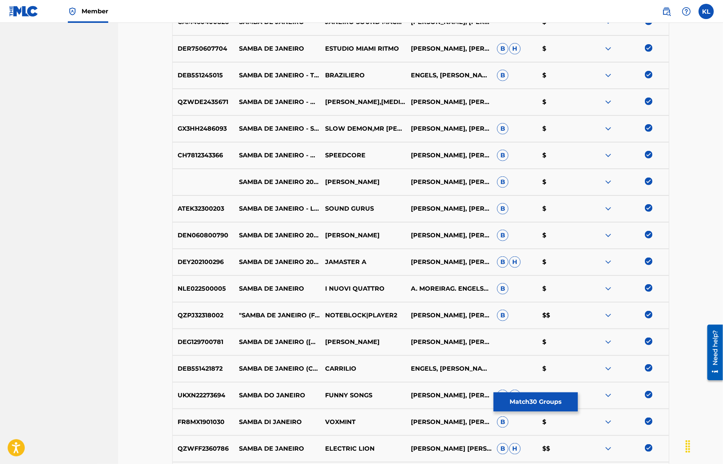
scroll to position [765, 0]
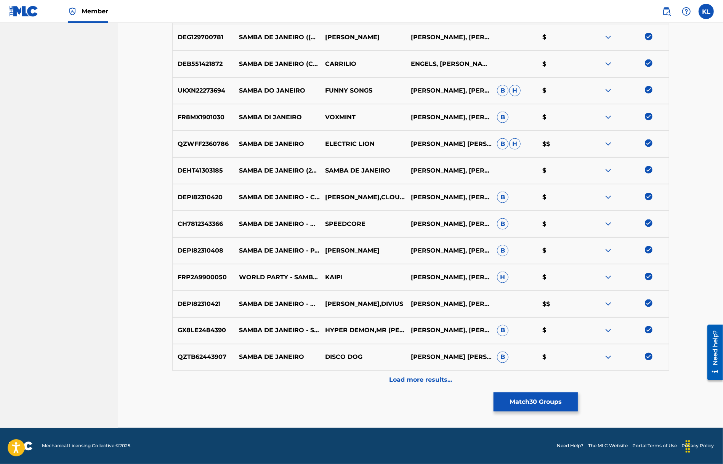
click at [426, 379] on p "Load more results..." at bounding box center [420, 380] width 63 height 9
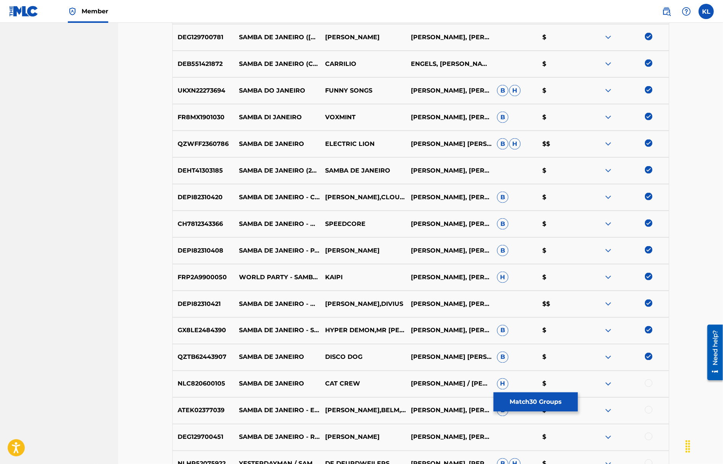
scroll to position [918, 0]
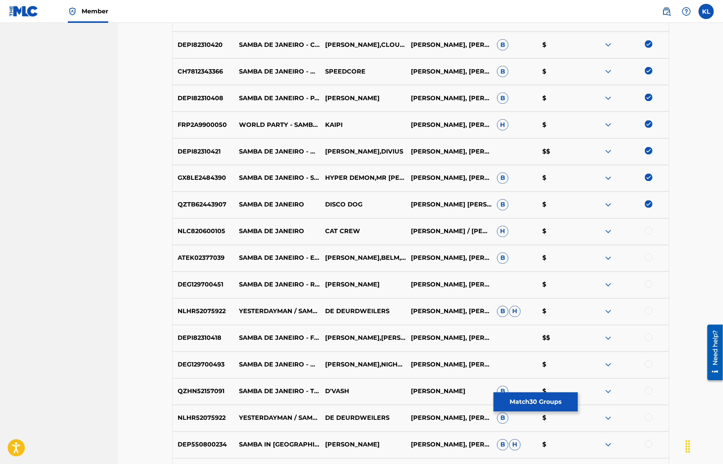
click at [653, 230] on div at bounding box center [625, 231] width 86 height 9
click at [650, 230] on div at bounding box center [649, 231] width 8 height 8
click at [648, 261] on div at bounding box center [625, 258] width 86 height 9
click at [649, 250] on div "ATEK02377039 SAMBA DE JANEIRO - EXTENDED MIX [PERSON_NAME],BELM,LMNTRX,CIREVOLU…" at bounding box center [420, 258] width 497 height 27
click at [648, 258] on div at bounding box center [649, 258] width 8 height 8
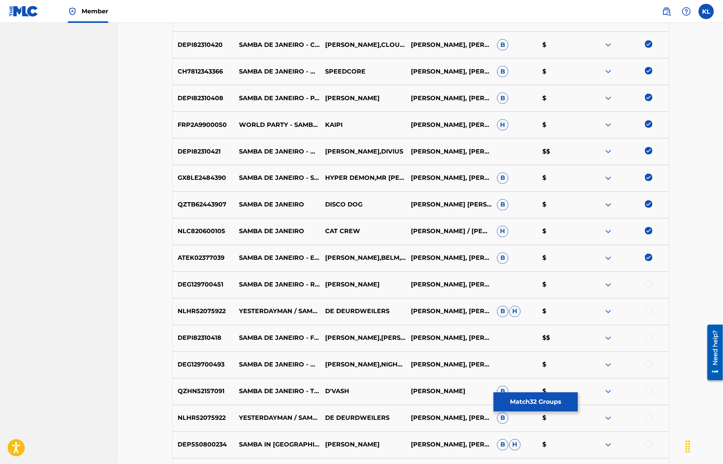
click at [646, 285] on div at bounding box center [649, 284] width 8 height 8
click at [648, 308] on div at bounding box center [649, 311] width 8 height 8
click at [646, 335] on div at bounding box center [649, 338] width 8 height 8
click at [646, 361] on div at bounding box center [649, 364] width 8 height 8
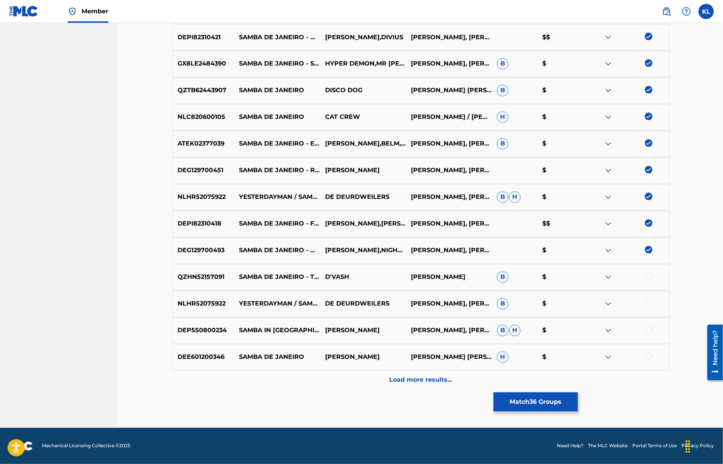
click at [653, 278] on div at bounding box center [625, 277] width 86 height 9
click at [648, 278] on div at bounding box center [649, 277] width 8 height 8
click at [649, 301] on div at bounding box center [649, 303] width 8 height 8
click at [647, 331] on div at bounding box center [649, 330] width 8 height 8
click at [647, 355] on div at bounding box center [649, 357] width 8 height 8
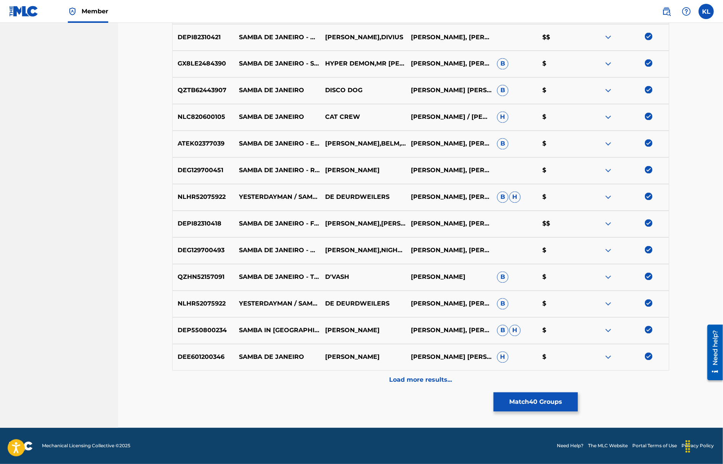
click at [419, 381] on p "Load more results..." at bounding box center [420, 380] width 63 height 9
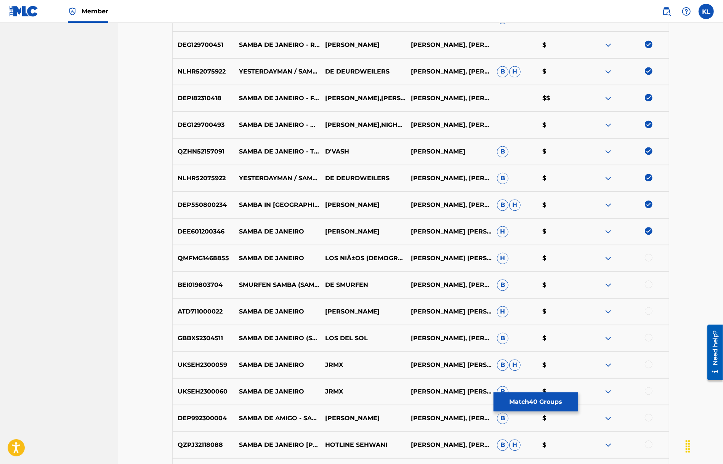
scroll to position [1184, 0]
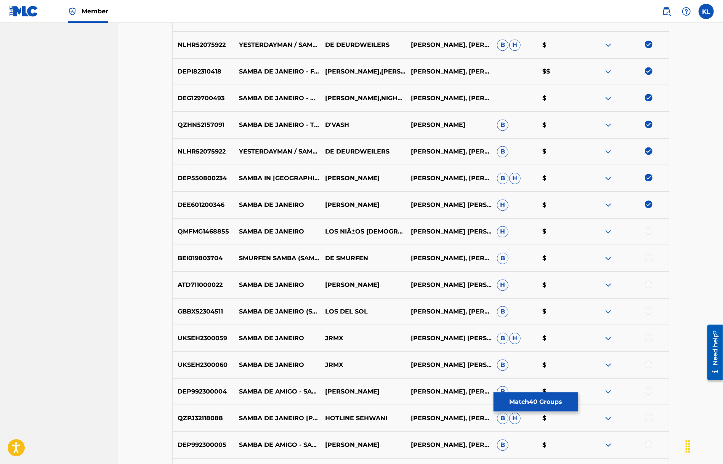
click at [652, 231] on div at bounding box center [649, 231] width 8 height 8
click at [646, 255] on div at bounding box center [649, 258] width 8 height 8
click at [649, 285] on div at bounding box center [649, 284] width 8 height 8
click at [649, 313] on div at bounding box center [649, 311] width 8 height 8
click at [647, 336] on div at bounding box center [649, 338] width 8 height 8
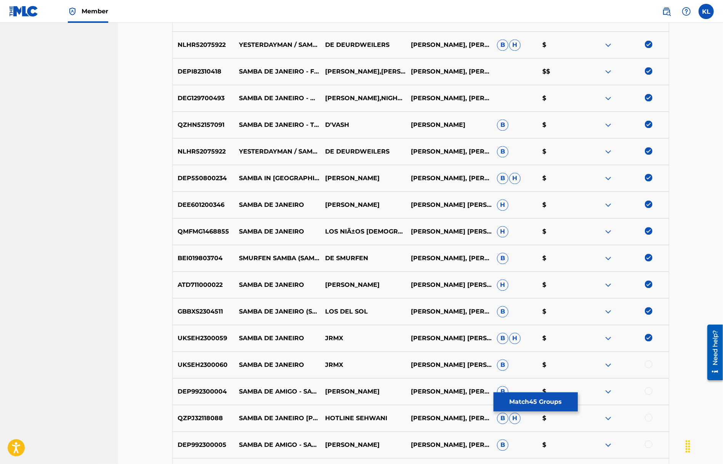
click at [647, 364] on div at bounding box center [649, 364] width 8 height 8
click at [650, 389] on div at bounding box center [649, 391] width 8 height 8
click at [648, 418] on div at bounding box center [649, 418] width 8 height 8
click at [648, 443] on div at bounding box center [649, 444] width 8 height 8
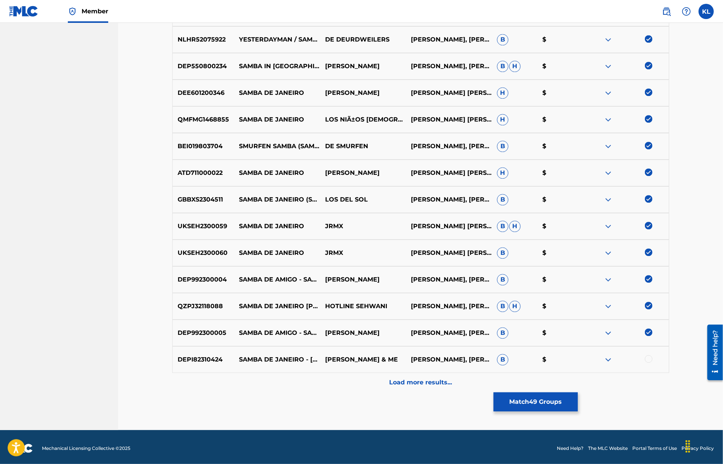
scroll to position [1299, 0]
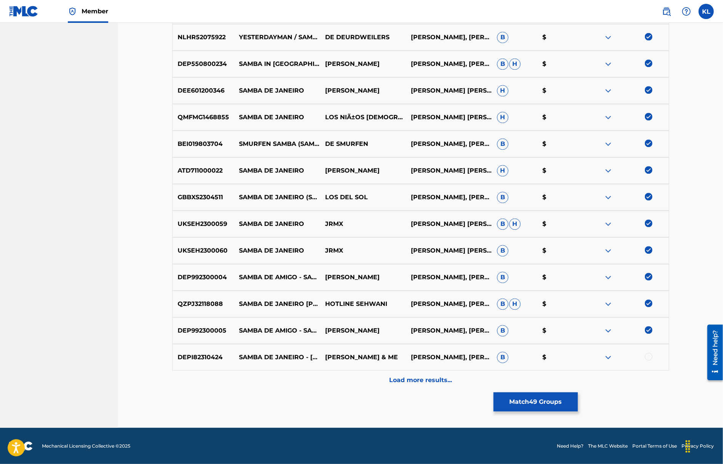
click at [648, 353] on div at bounding box center [649, 357] width 8 height 8
click at [442, 379] on p "Load more results..." at bounding box center [420, 380] width 63 height 9
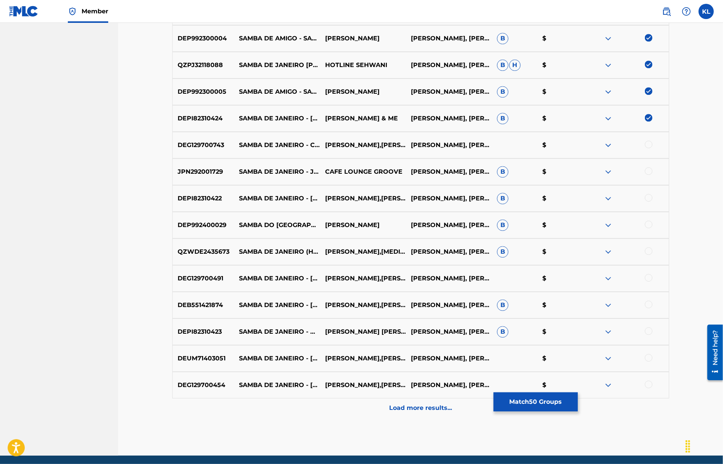
scroll to position [1565, 0]
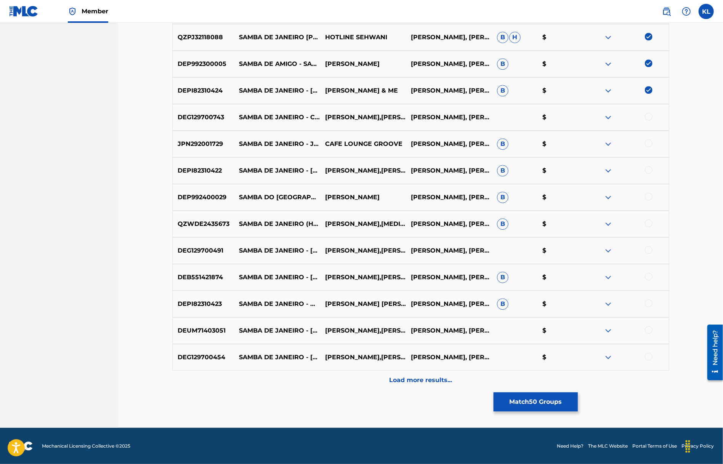
click at [650, 117] on div at bounding box center [649, 117] width 8 height 8
drag, startPoint x: 650, startPoint y: 134, endPoint x: 649, endPoint y: 141, distance: 6.2
click at [650, 135] on div "JPN292001729 SAMBA DE JANEIRO - JAZZY GROOVE VER. CAFE LOUNGE GROOVE [PERSON_NA…" at bounding box center [420, 144] width 497 height 27
drag, startPoint x: 648, startPoint y: 142, endPoint x: 647, endPoint y: 152, distance: 10.0
click at [648, 142] on div at bounding box center [649, 143] width 8 height 8
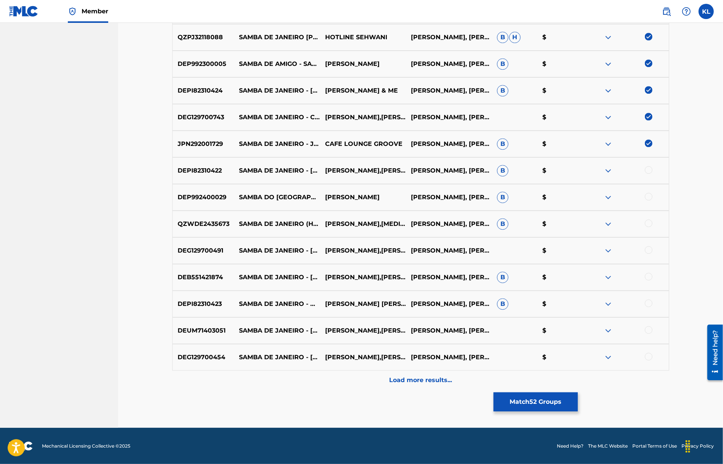
click at [648, 171] on div at bounding box center [649, 170] width 8 height 8
click at [650, 199] on div at bounding box center [649, 197] width 8 height 8
click at [648, 224] on div at bounding box center [649, 223] width 8 height 8
click at [648, 252] on div at bounding box center [649, 250] width 8 height 8
click at [648, 277] on div at bounding box center [649, 277] width 8 height 8
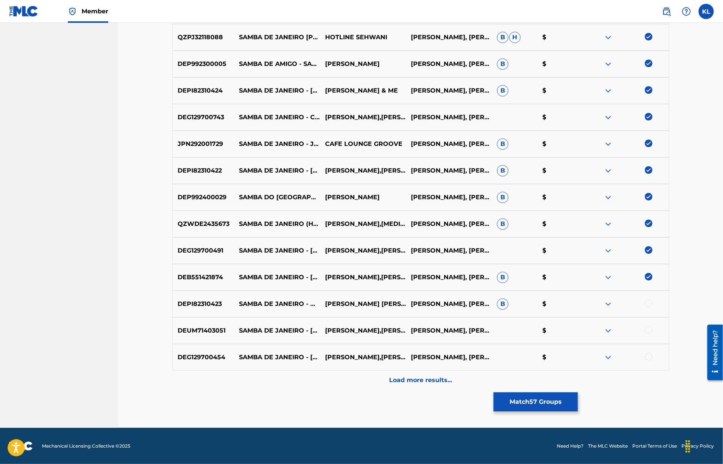
click at [648, 304] on div at bounding box center [649, 303] width 8 height 8
click at [647, 333] on div at bounding box center [649, 330] width 8 height 8
click at [649, 358] on div at bounding box center [649, 357] width 8 height 8
click at [434, 379] on p "Load more results..." at bounding box center [420, 380] width 63 height 9
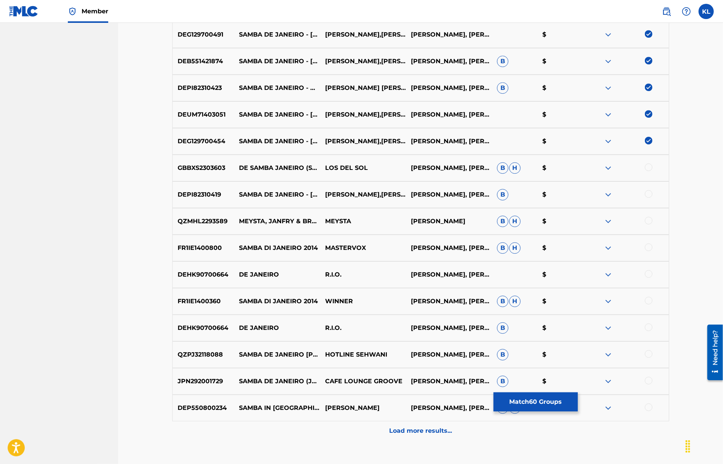
scroll to position [1832, 0]
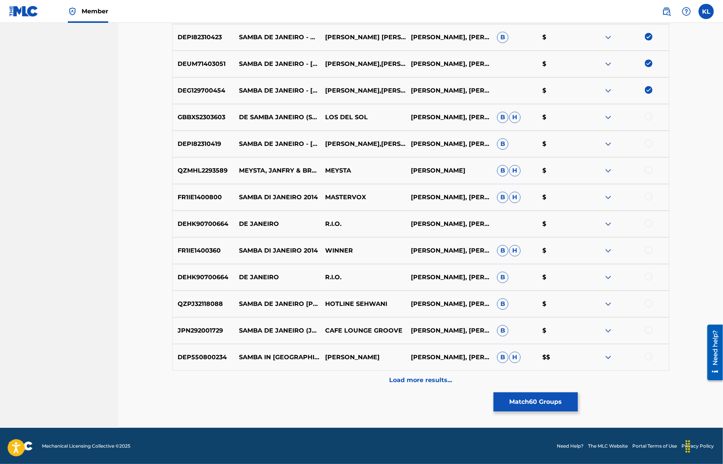
click at [648, 116] on div at bounding box center [649, 117] width 8 height 8
click at [649, 144] on div at bounding box center [649, 143] width 8 height 8
click at [647, 170] on div at bounding box center [649, 170] width 8 height 8
click at [647, 197] on div at bounding box center [649, 197] width 8 height 8
click at [647, 223] on div at bounding box center [649, 223] width 8 height 8
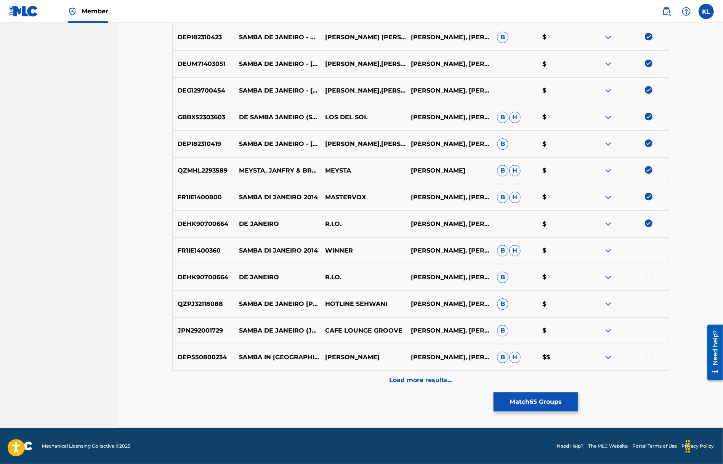
click at [647, 251] on div at bounding box center [649, 250] width 8 height 8
click at [646, 278] on div at bounding box center [649, 277] width 8 height 8
click at [647, 304] on div at bounding box center [649, 303] width 8 height 8
click at [648, 330] on div at bounding box center [649, 330] width 8 height 8
click at [650, 355] on div at bounding box center [649, 357] width 8 height 8
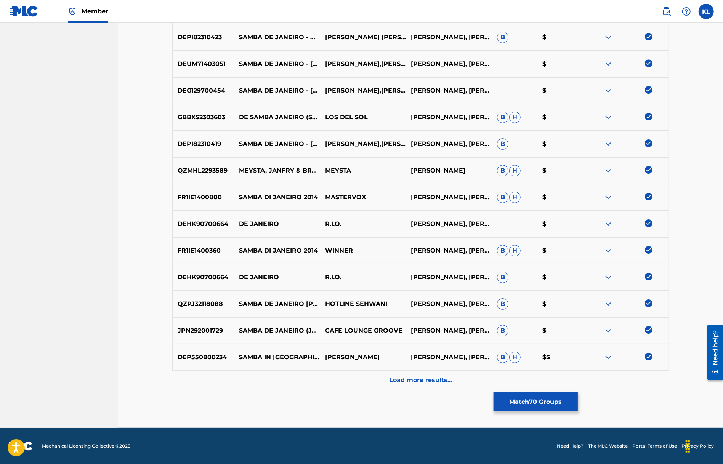
click at [434, 380] on p "Load more results..." at bounding box center [420, 380] width 63 height 9
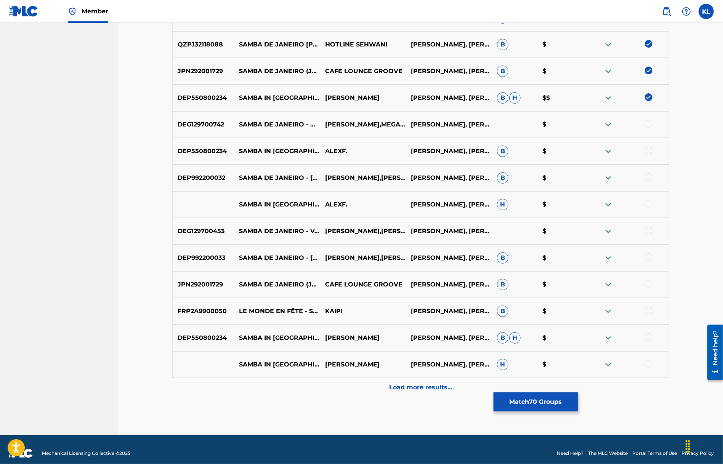
scroll to position [2099, 0]
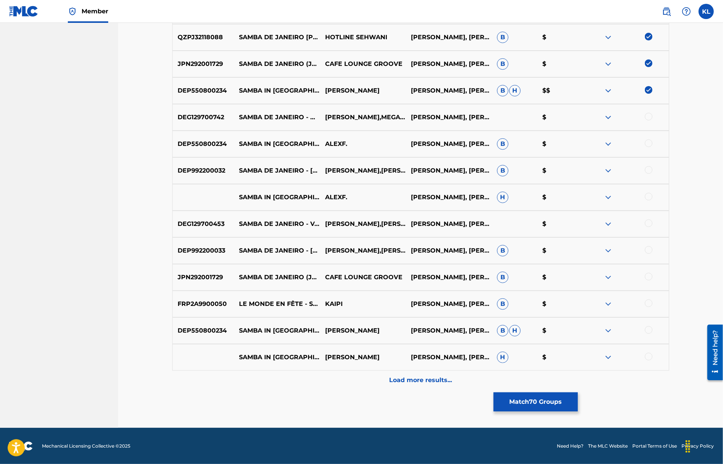
click at [651, 118] on div at bounding box center [649, 117] width 8 height 8
click at [649, 139] on div at bounding box center [649, 143] width 8 height 8
click at [648, 170] on div at bounding box center [649, 170] width 8 height 8
click at [650, 198] on div at bounding box center [649, 197] width 8 height 8
click at [649, 219] on div at bounding box center [649, 223] width 8 height 8
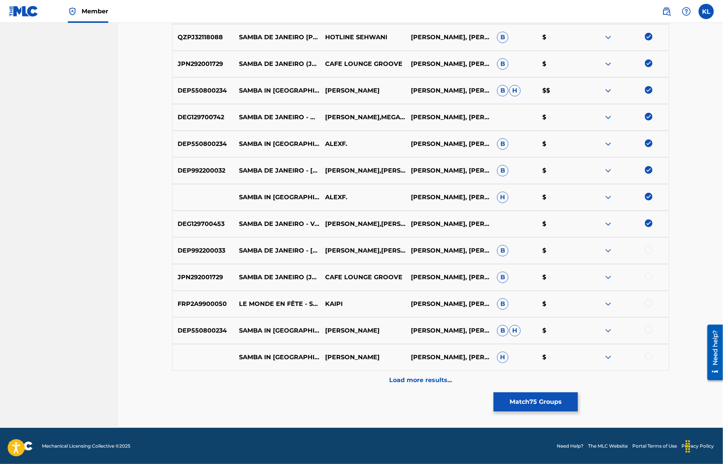
click at [647, 247] on div at bounding box center [649, 250] width 8 height 8
click at [647, 278] on div at bounding box center [649, 277] width 8 height 8
click at [647, 302] on div at bounding box center [649, 303] width 8 height 8
drag, startPoint x: 648, startPoint y: 331, endPoint x: 648, endPoint y: 337, distance: 6.1
click at [648, 332] on div at bounding box center [649, 330] width 8 height 8
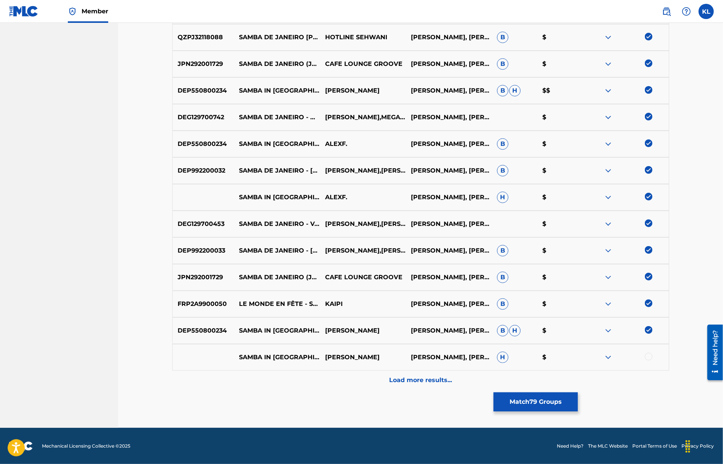
click at [649, 358] on div at bounding box center [649, 357] width 8 height 8
click at [524, 403] on button "Match 80 Groups" at bounding box center [535, 401] width 84 height 19
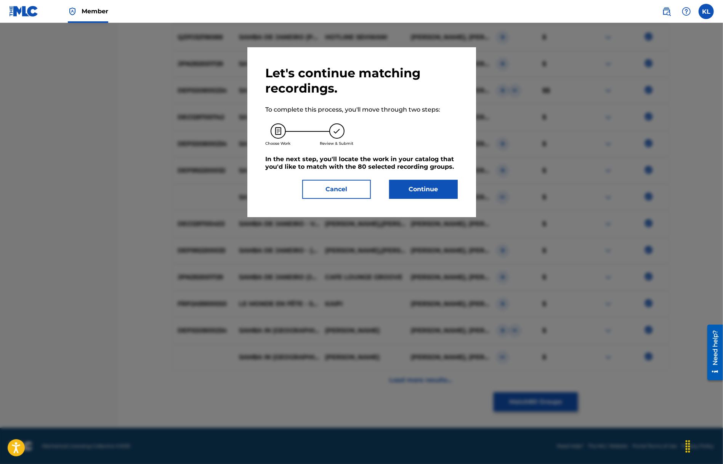
click at [414, 188] on button "Continue" at bounding box center [423, 189] width 69 height 19
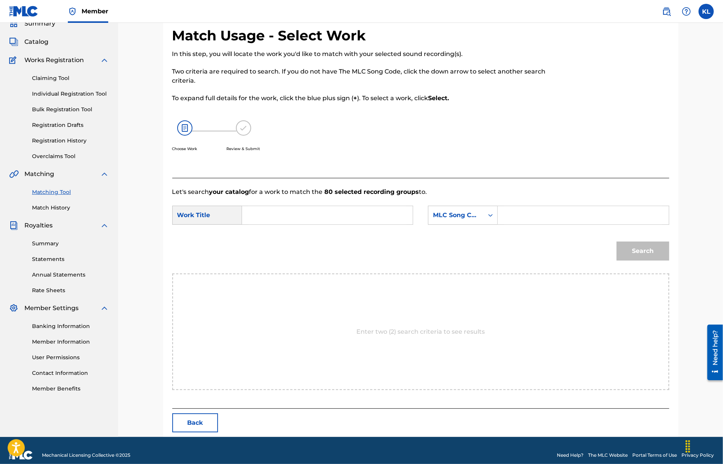
scroll to position [43, 0]
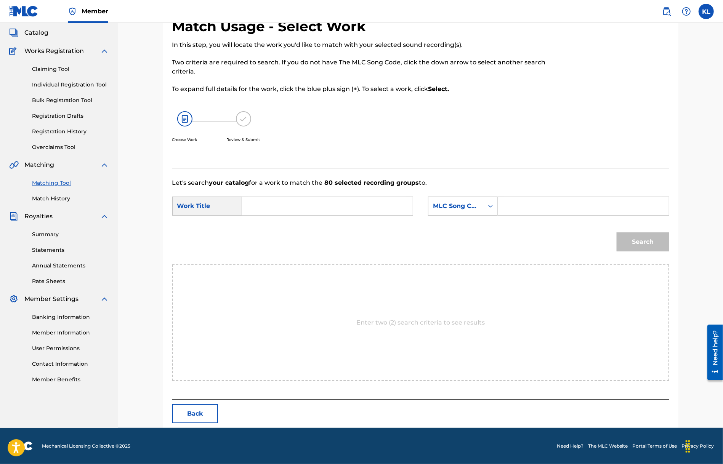
click at [528, 212] on input "Search Form" at bounding box center [583, 206] width 158 height 18
paste input "S25286"
type input "S25286"
click at [637, 235] on div "Search" at bounding box center [641, 240] width 56 height 30
click at [267, 199] on input "Search Form" at bounding box center [327, 206] width 158 height 18
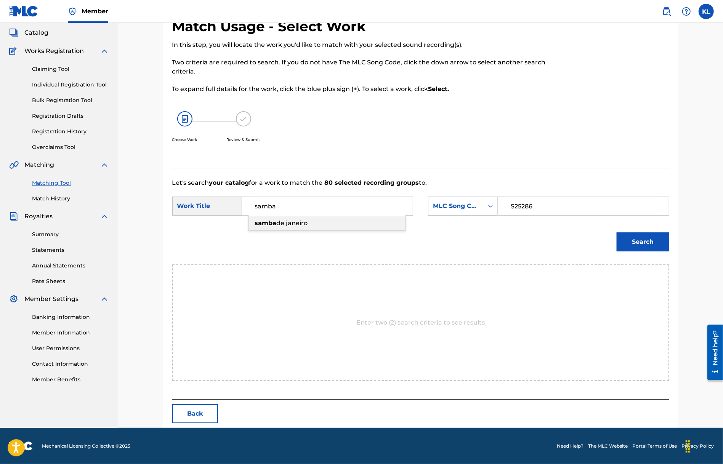
click at [286, 226] on span "de janeiro" at bounding box center [292, 222] width 31 height 7
type input "samba de janeiro"
click at [636, 237] on button "Search" at bounding box center [642, 241] width 53 height 19
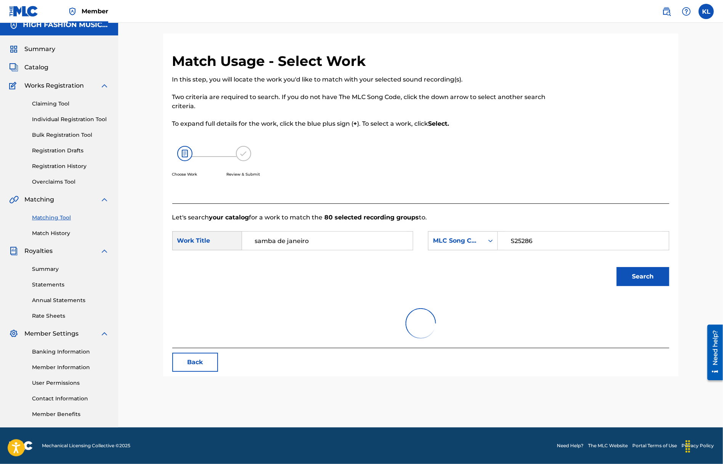
scroll to position [20, 0]
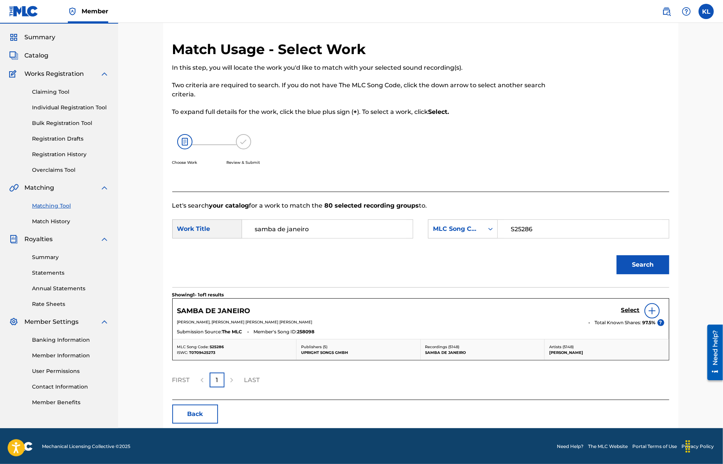
click at [633, 309] on h5 "Select" at bounding box center [630, 310] width 19 height 7
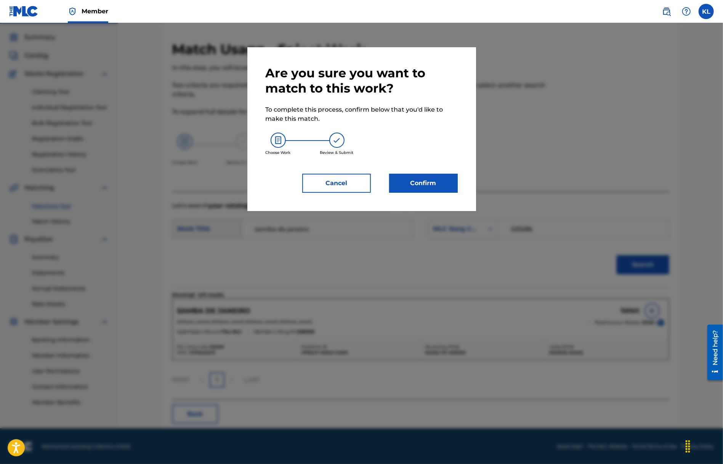
click at [428, 183] on button "Confirm" at bounding box center [423, 183] width 69 height 19
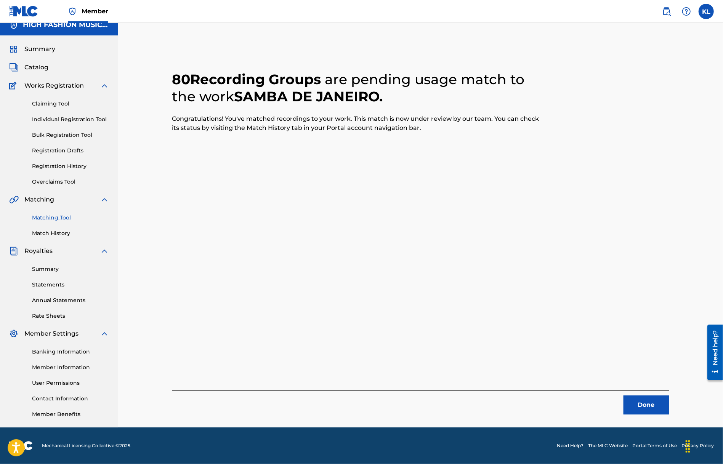
click at [645, 409] on button "Done" at bounding box center [646, 404] width 46 height 19
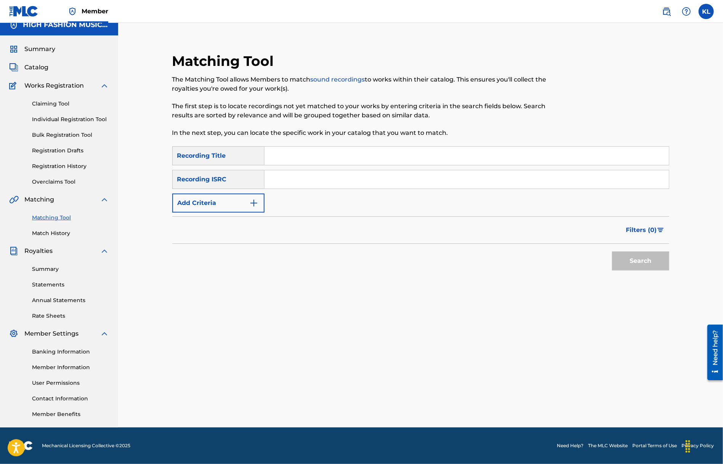
click at [52, 231] on link "Match History" at bounding box center [70, 233] width 77 height 8
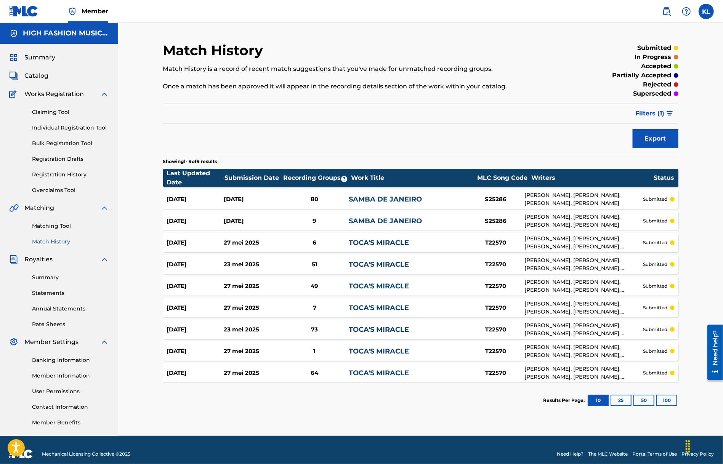
drag, startPoint x: 549, startPoint y: 65, endPoint x: 545, endPoint y: 67, distance: 4.4
click at [549, 65] on p "Match History is a record of recent match suggestions that you've made for unma…" at bounding box center [361, 68] width 397 height 9
click at [40, 277] on link "Summary" at bounding box center [70, 278] width 77 height 8
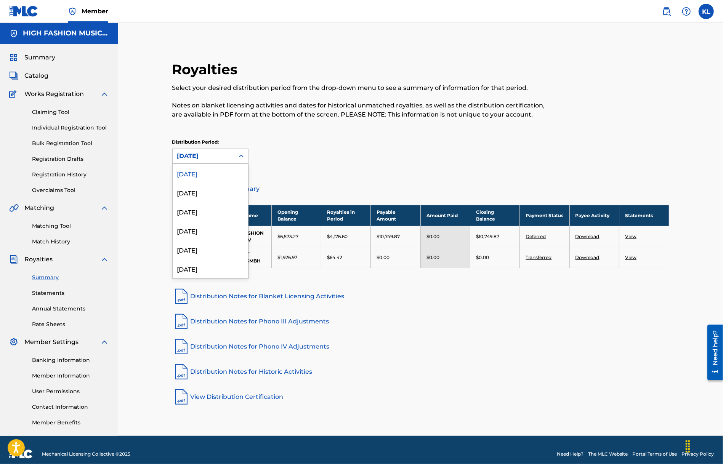
click at [245, 157] on div at bounding box center [241, 156] width 14 height 14
click at [208, 189] on div "[DATE]" at bounding box center [210, 192] width 75 height 19
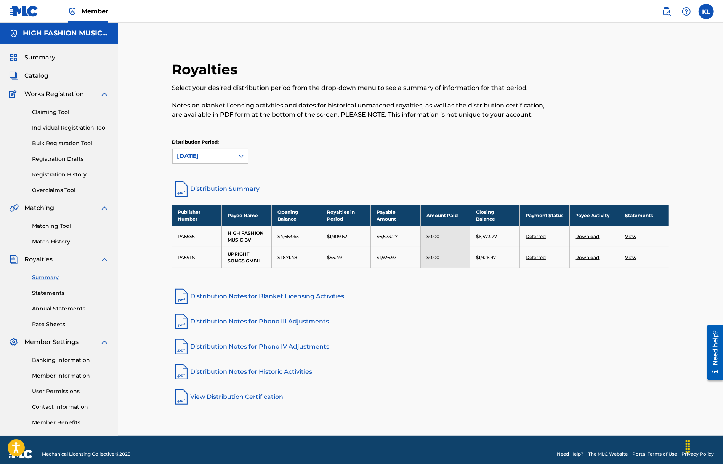
click at [243, 157] on icon at bounding box center [241, 156] width 8 height 8
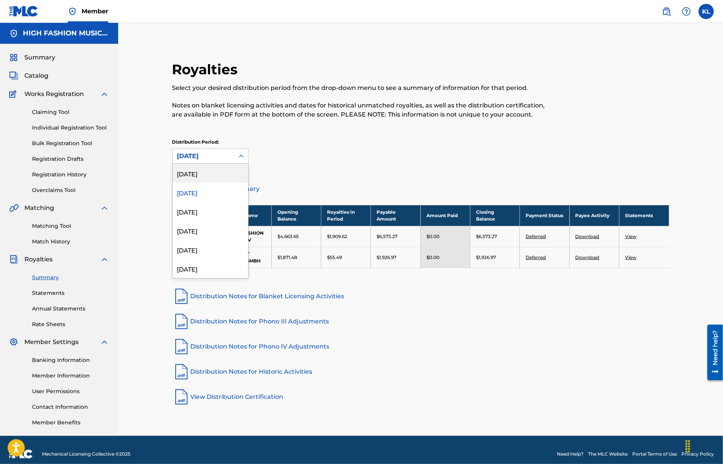
click at [212, 177] on div "[DATE]" at bounding box center [210, 173] width 75 height 19
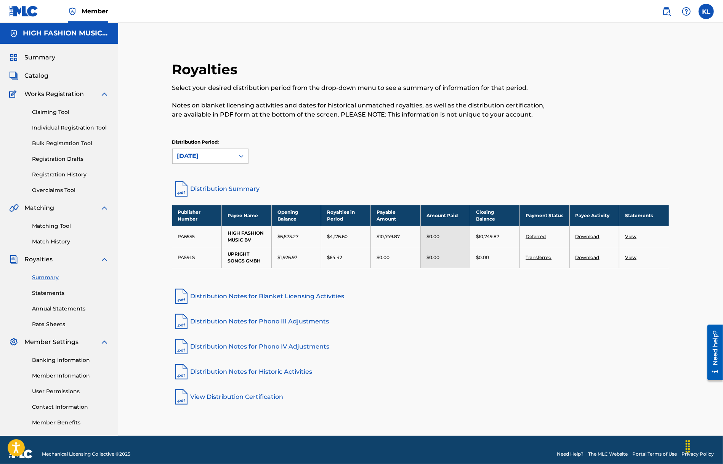
click at [238, 153] on icon at bounding box center [241, 156] width 8 height 8
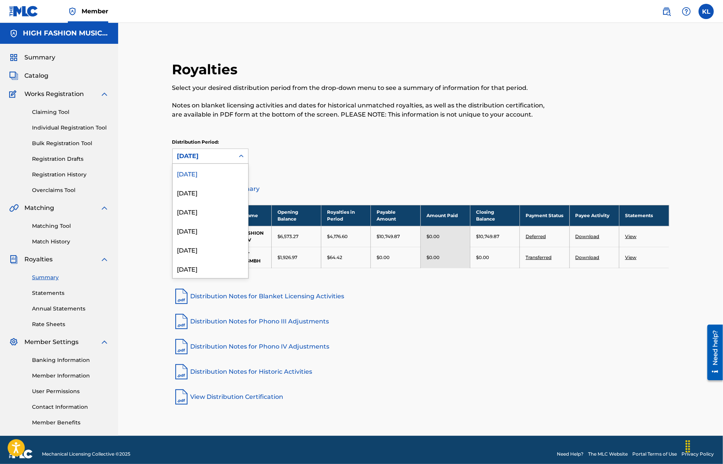
click at [375, 296] on link "Distribution Notes for Blanket Licensing Activities" at bounding box center [420, 296] width 497 height 18
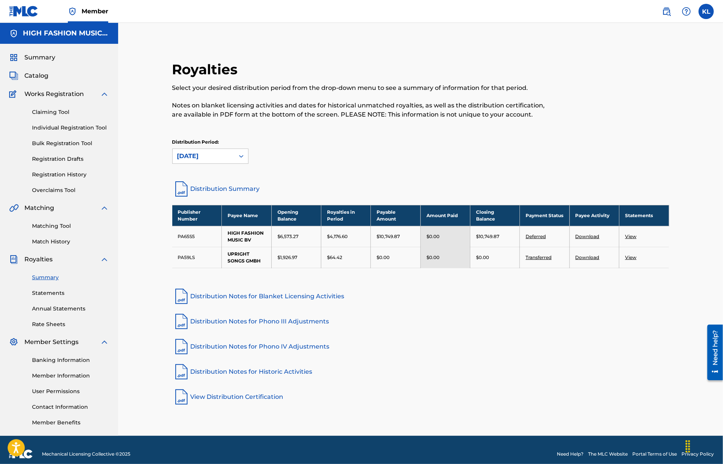
click at [707, 13] on label at bounding box center [705, 11] width 15 height 15
click at [706, 11] on input "[PERSON_NAME] [EMAIL_ADDRESS][DOMAIN_NAME] Profile Log out" at bounding box center [706, 11] width 0 height 0
click at [633, 94] on p "Log out" at bounding box center [632, 94] width 18 height 7
click at [706, 11] on input "[PERSON_NAME] [EMAIL_ADDRESS][DOMAIN_NAME] Profile Log out" at bounding box center [706, 11] width 0 height 0
